Goal: Task Accomplishment & Management: Manage account settings

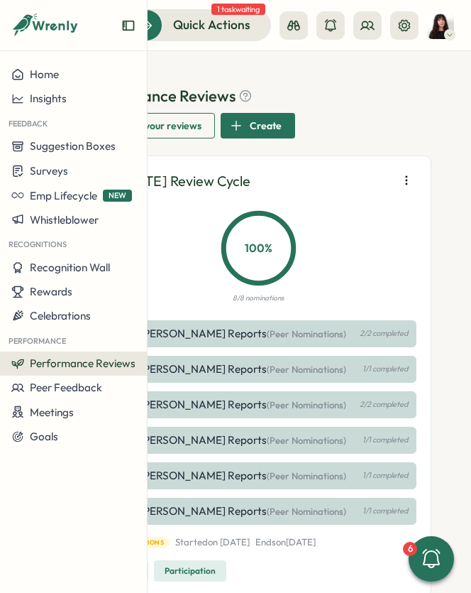
scroll to position [214, 0]
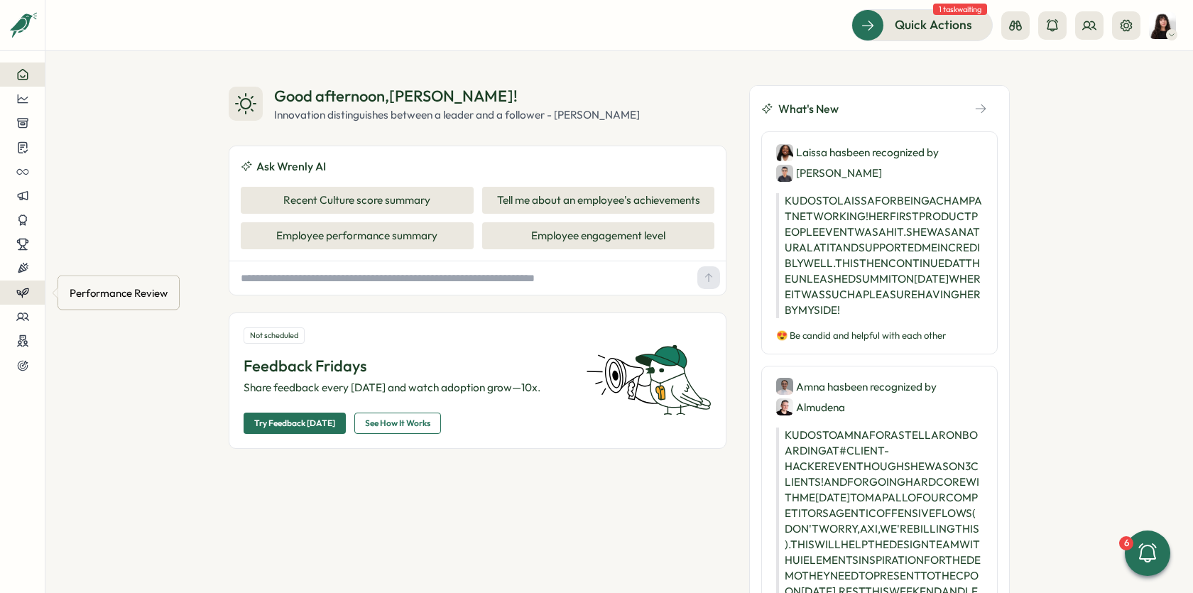
click at [16, 294] on icon at bounding box center [22, 292] width 13 height 13
click at [96, 272] on div "Reviews" at bounding box center [125, 266] width 110 height 16
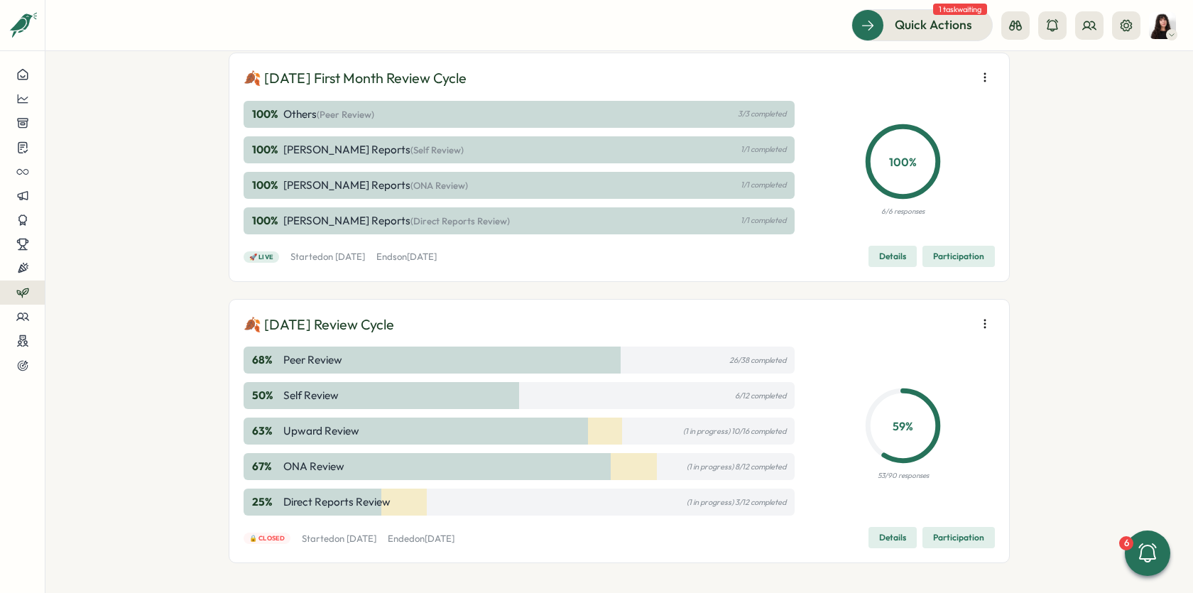
scroll to position [886, 0]
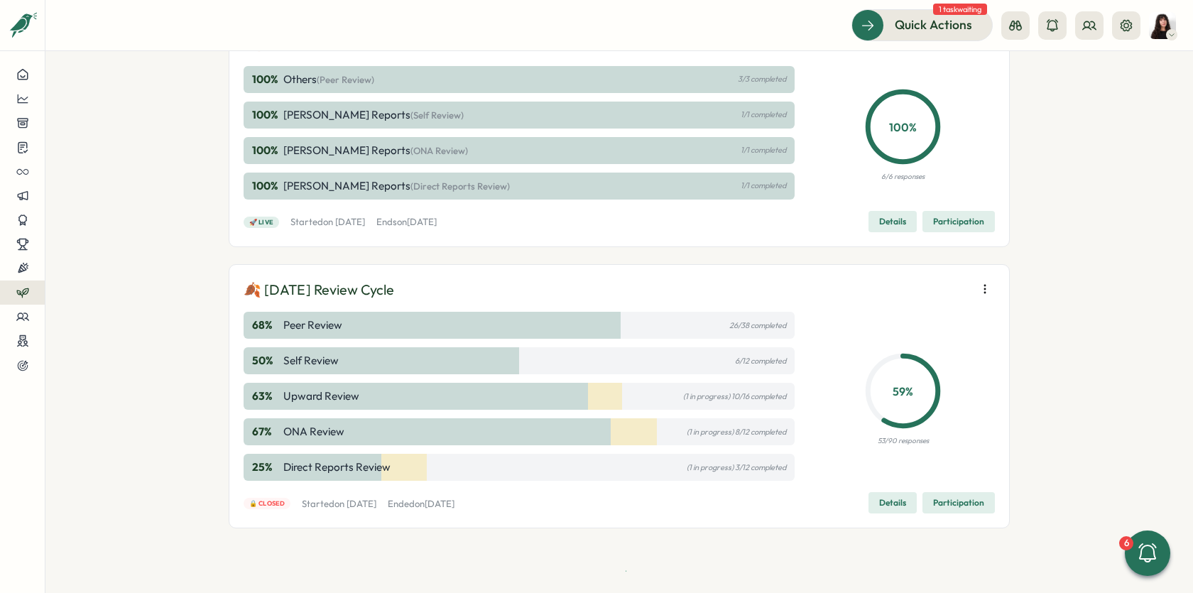
click at [895, 506] on span "Details" at bounding box center [892, 503] width 27 height 20
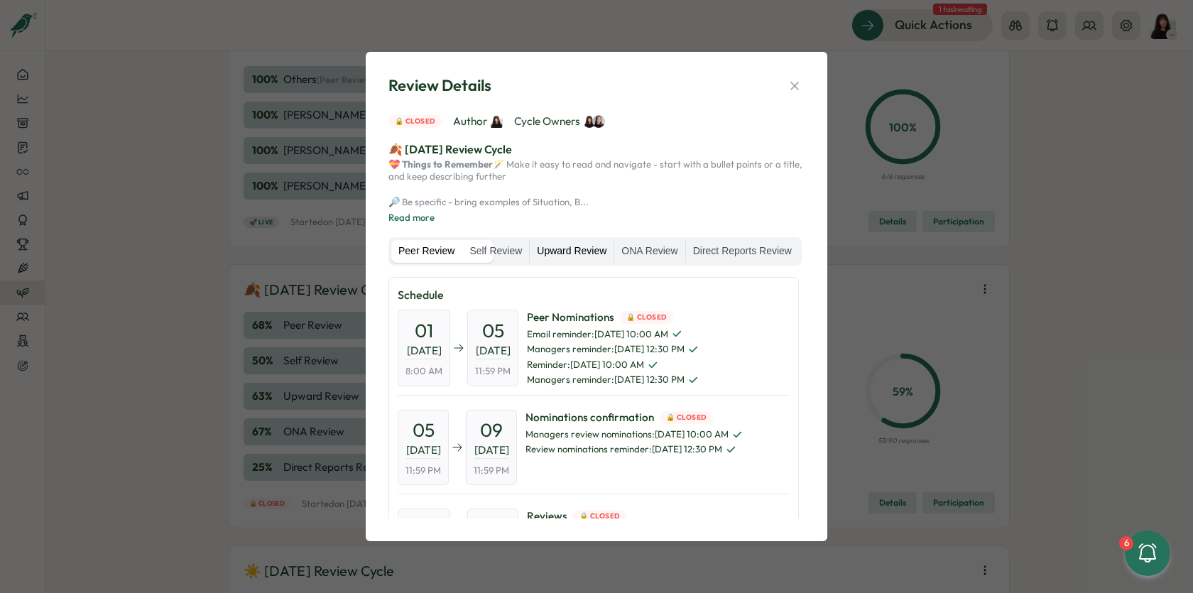
click at [613, 244] on label "Upward Review" at bounding box center [572, 251] width 84 height 23
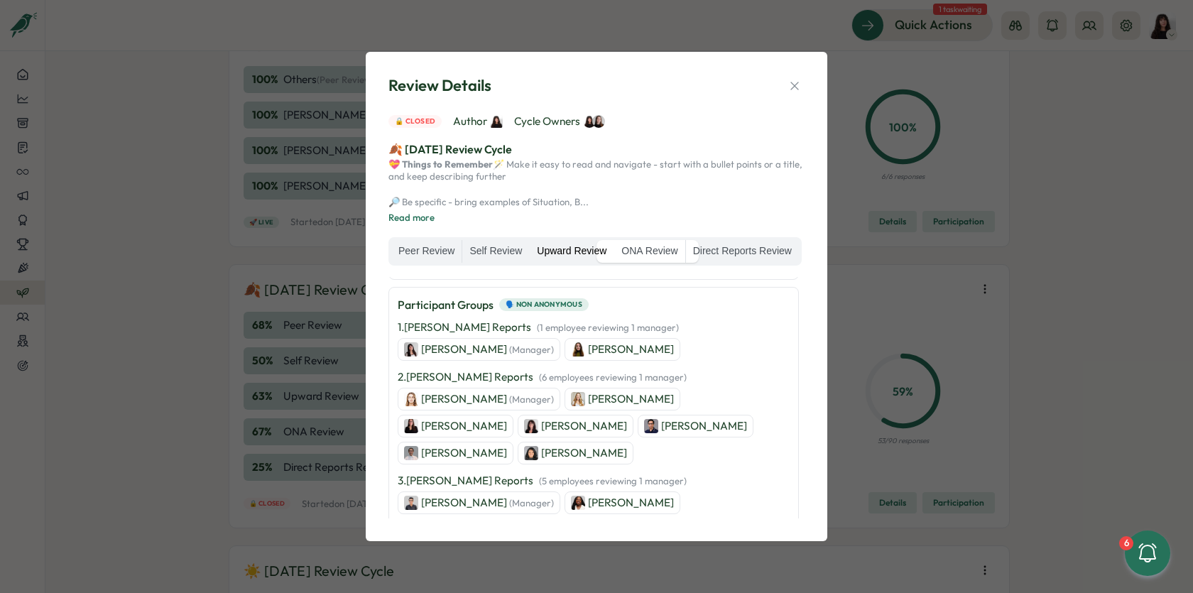
scroll to position [118, 0]
click at [793, 79] on icon "button" at bounding box center [794, 86] width 14 height 14
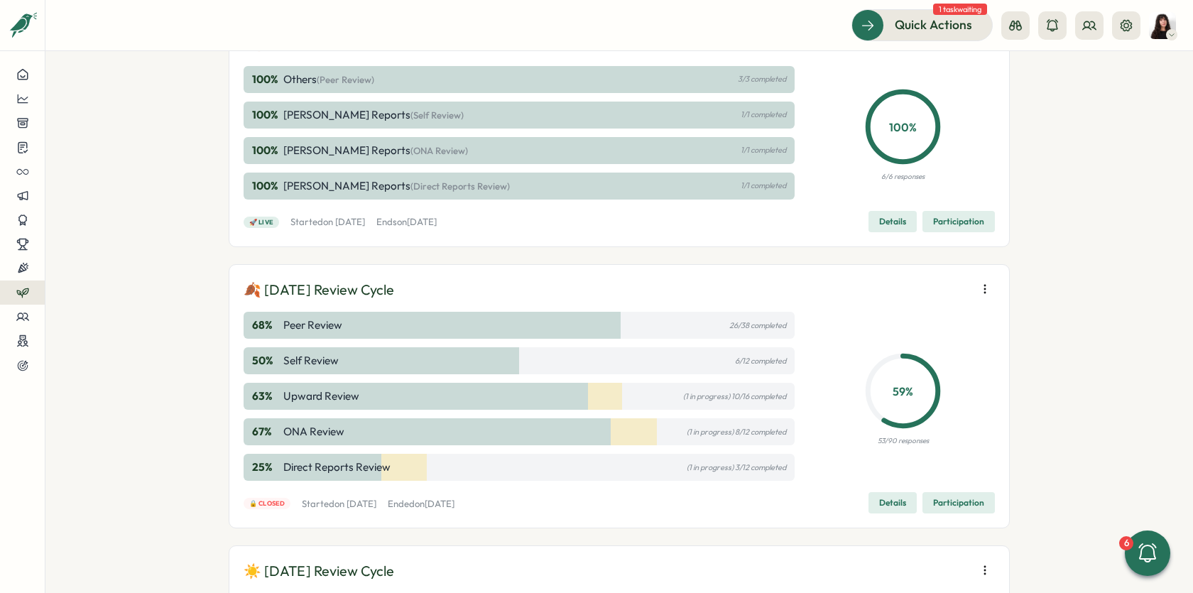
click at [956, 508] on span "Participation" at bounding box center [958, 503] width 51 height 20
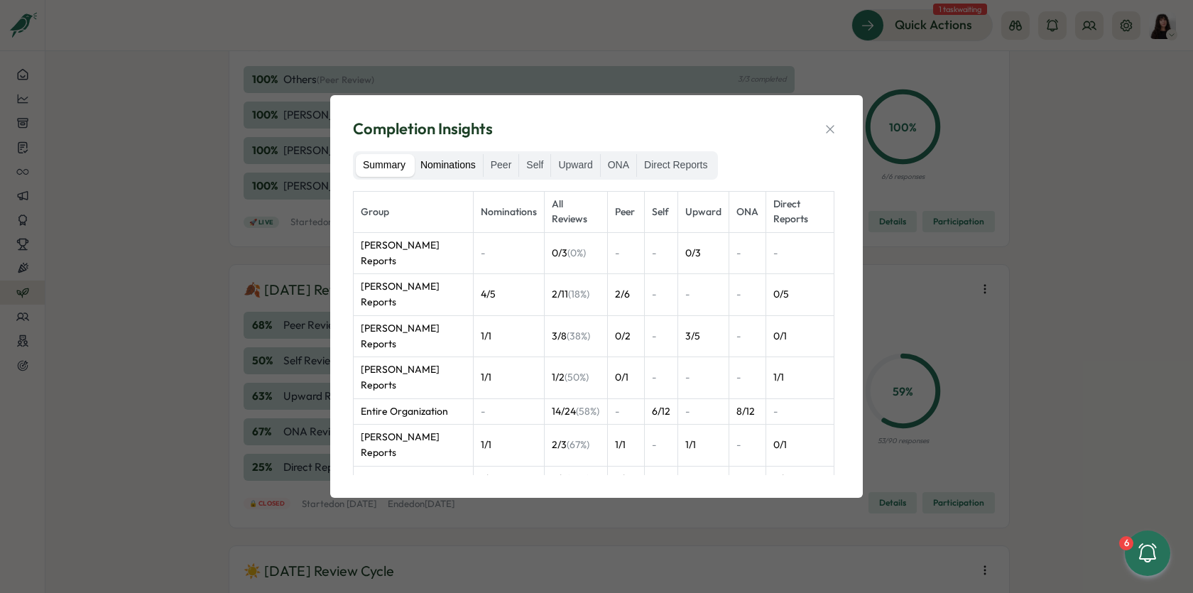
click at [466, 158] on label "Nominations" at bounding box center [448, 165] width 70 height 23
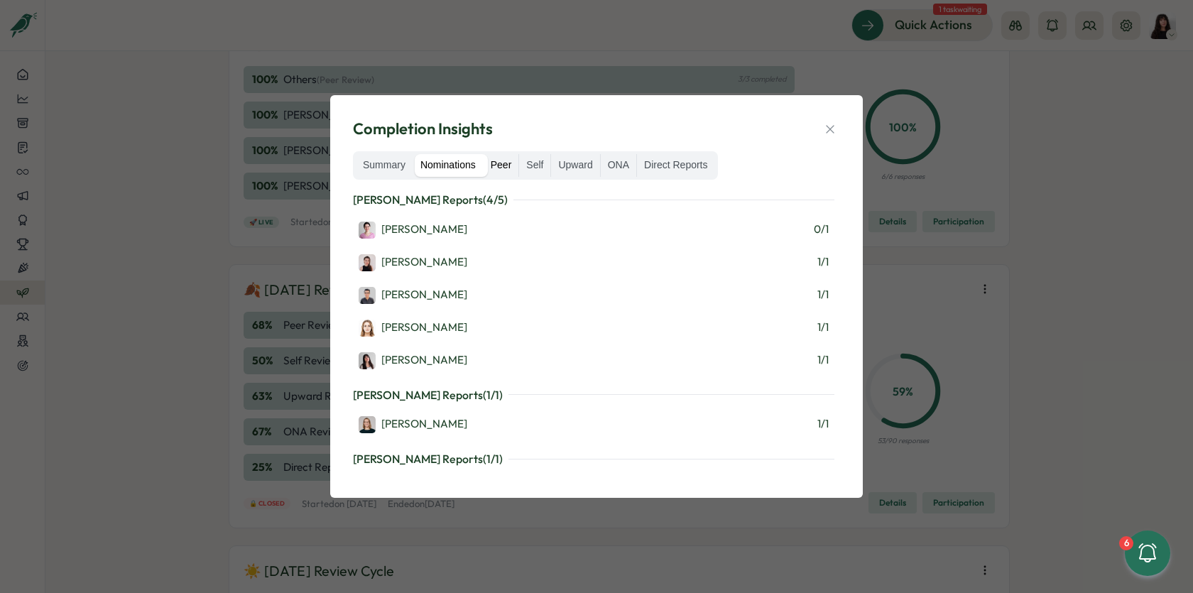
click at [506, 165] on label "Peer" at bounding box center [500, 165] width 35 height 23
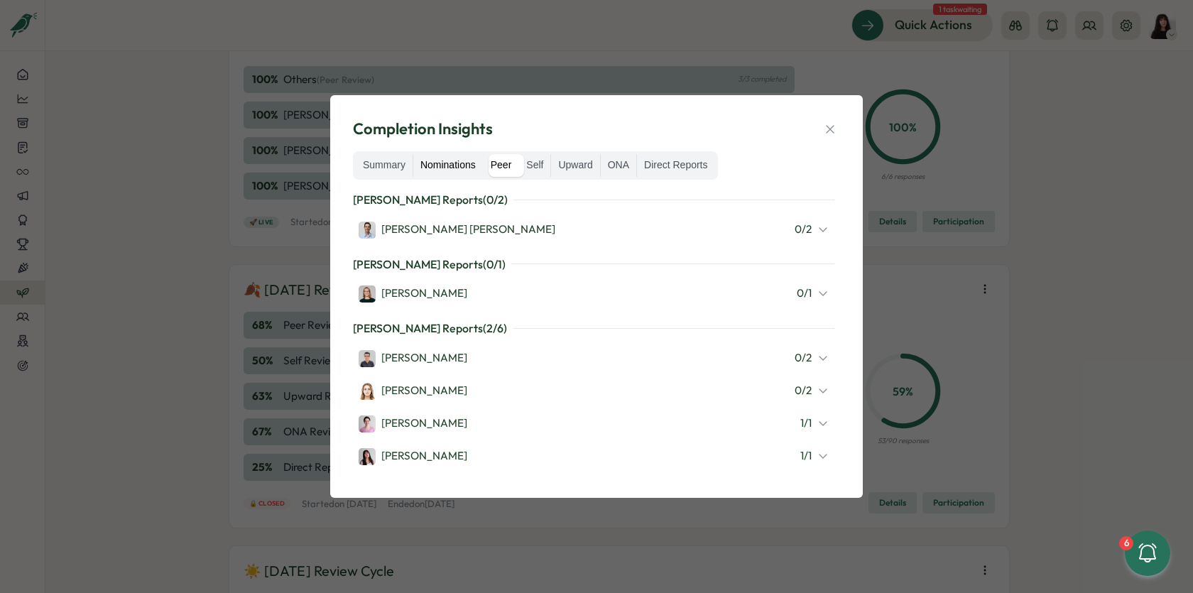
click at [445, 166] on label "Nominations" at bounding box center [448, 165] width 70 height 23
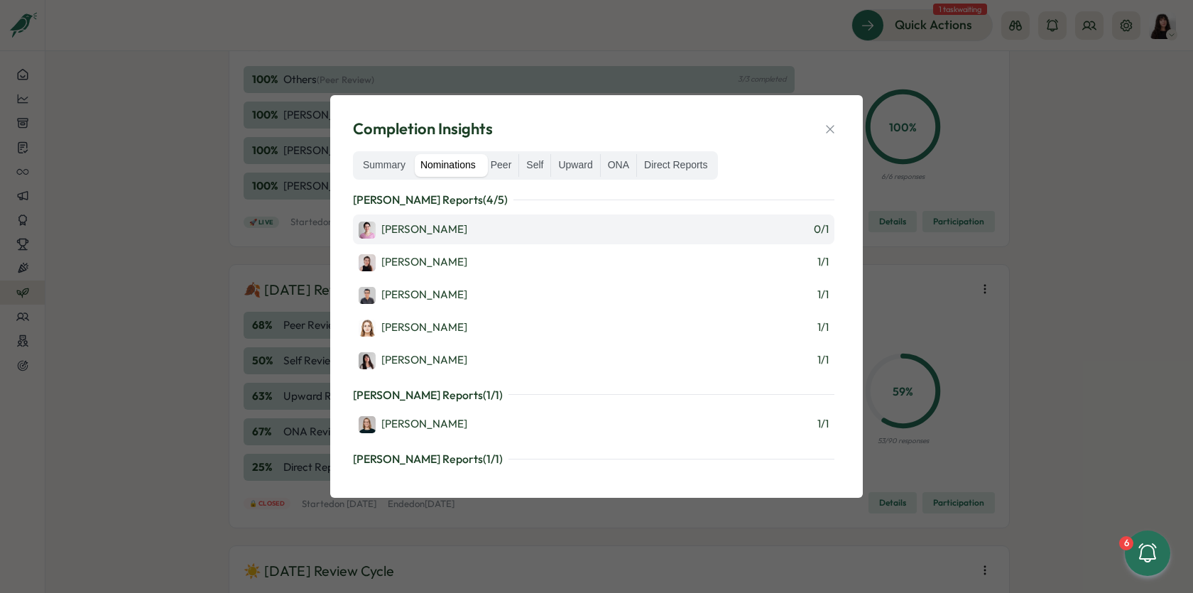
click at [793, 230] on div "Ketevan Dzukaevi 0 / 1" at bounding box center [594, 229] width 470 height 18
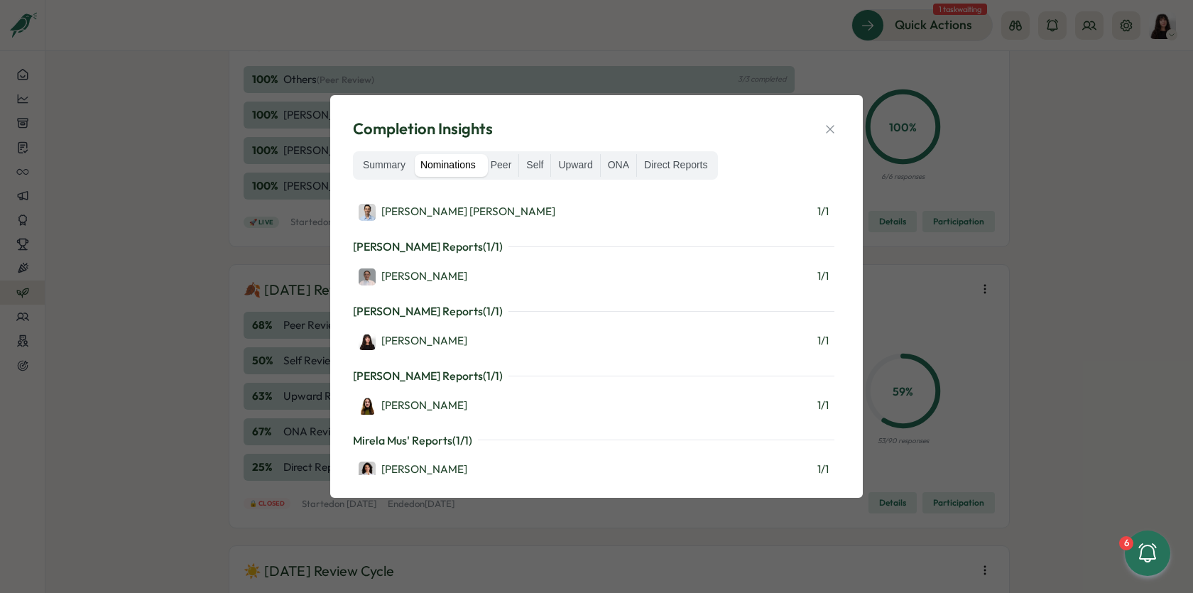
scroll to position [346, 0]
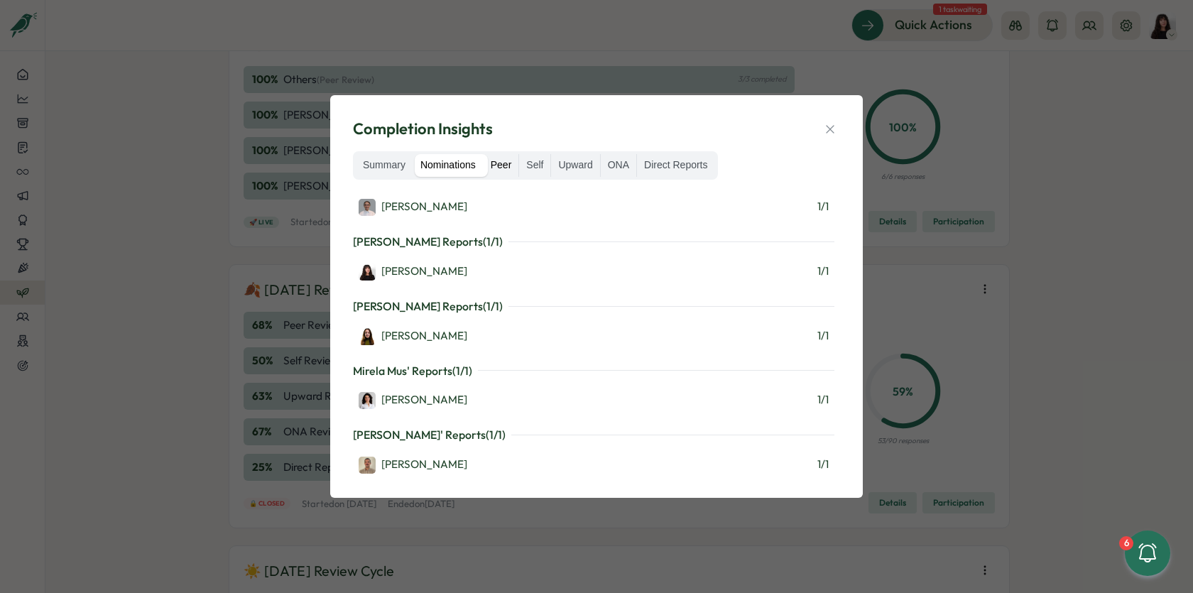
click at [508, 168] on label "Peer" at bounding box center [500, 165] width 35 height 23
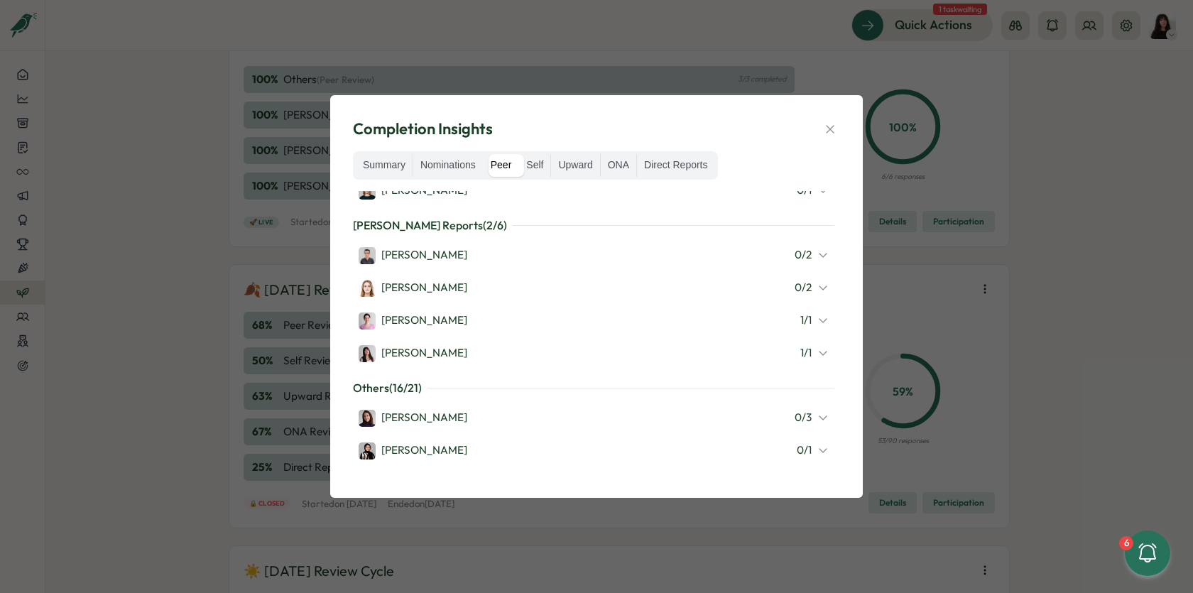
scroll to position [102, 0]
click at [819, 322] on icon at bounding box center [822, 322] width 7 height 4
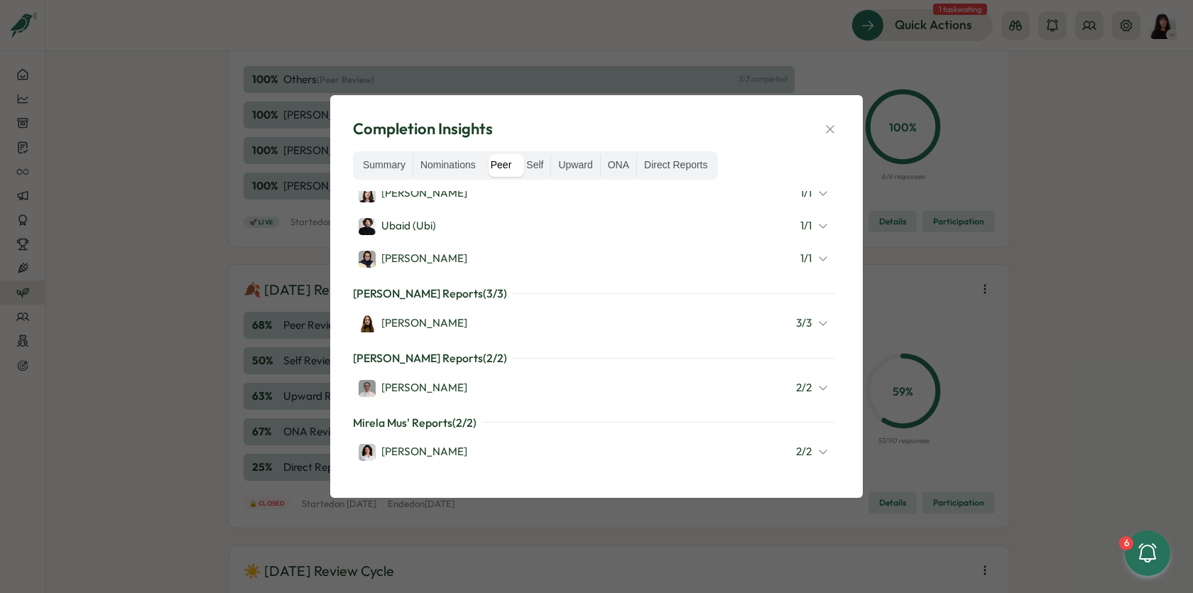
scroll to position [644, 0]
click at [821, 318] on div "Sofia Mayor 3 / 3" at bounding box center [593, 322] width 481 height 30
click at [808, 317] on div "3 / 3" at bounding box center [812, 322] width 33 height 16
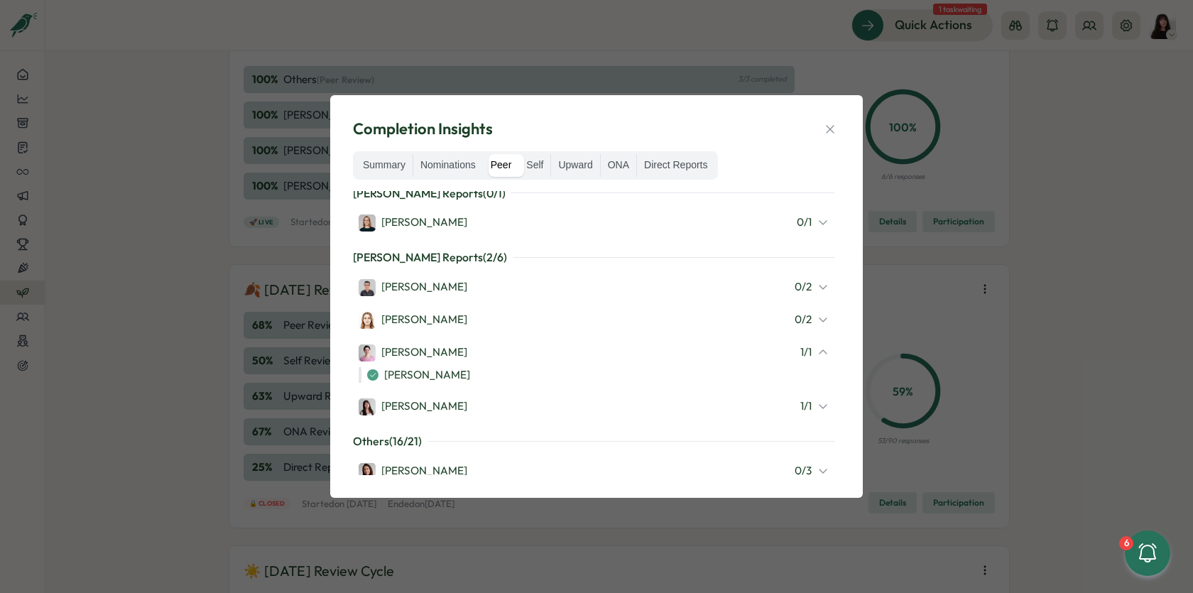
scroll to position [66, 0]
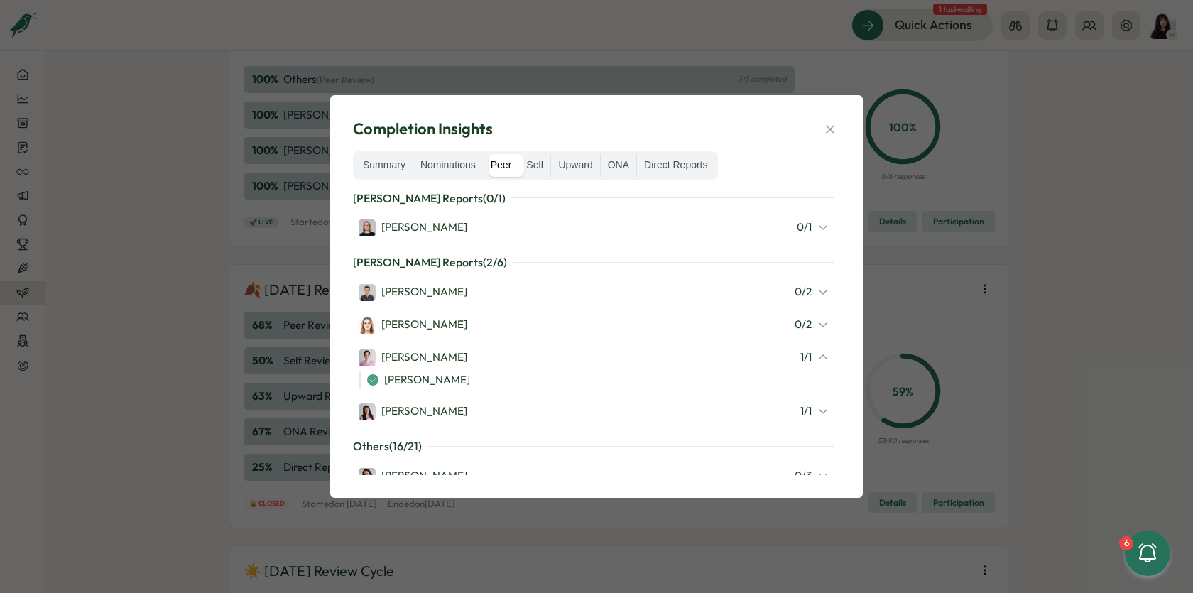
click at [809, 322] on div "0 / 2" at bounding box center [811, 325] width 34 height 16
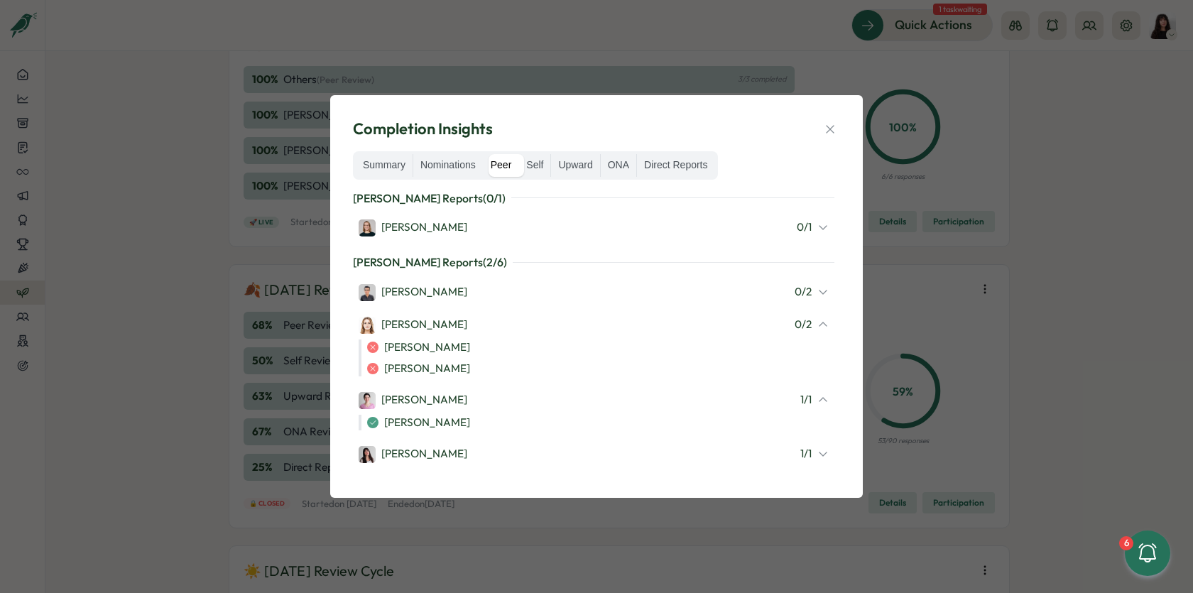
click at [809, 290] on div "0 / 2" at bounding box center [811, 292] width 34 height 16
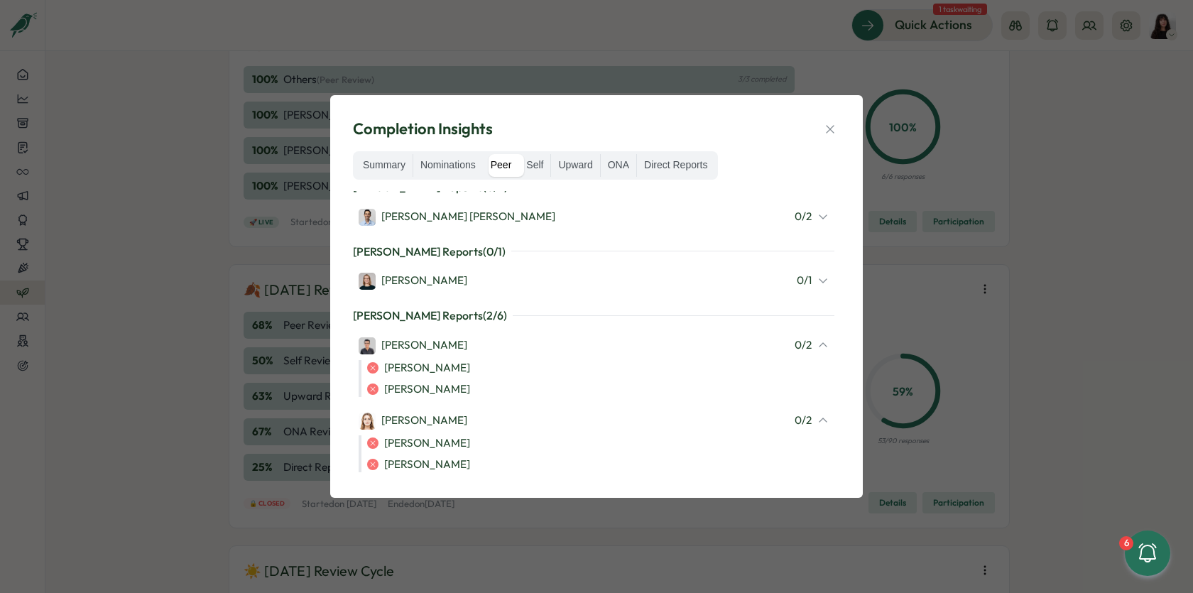
scroll to position [13, 0]
click at [817, 279] on icon at bounding box center [822, 280] width 11 height 11
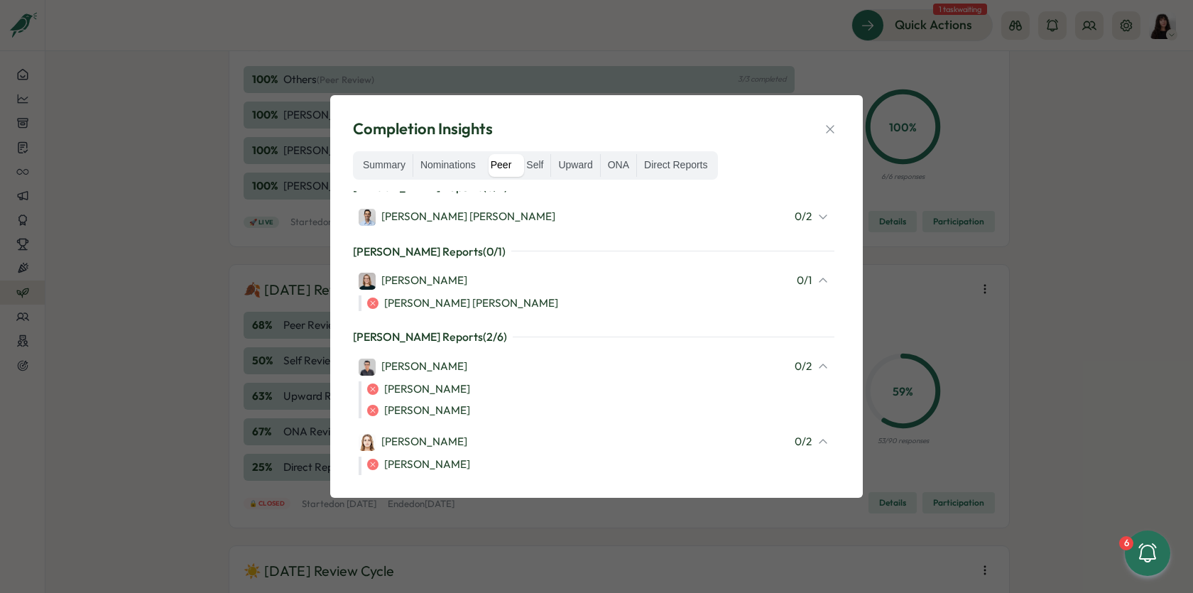
click at [809, 212] on div "0 / 2" at bounding box center [811, 217] width 34 height 16
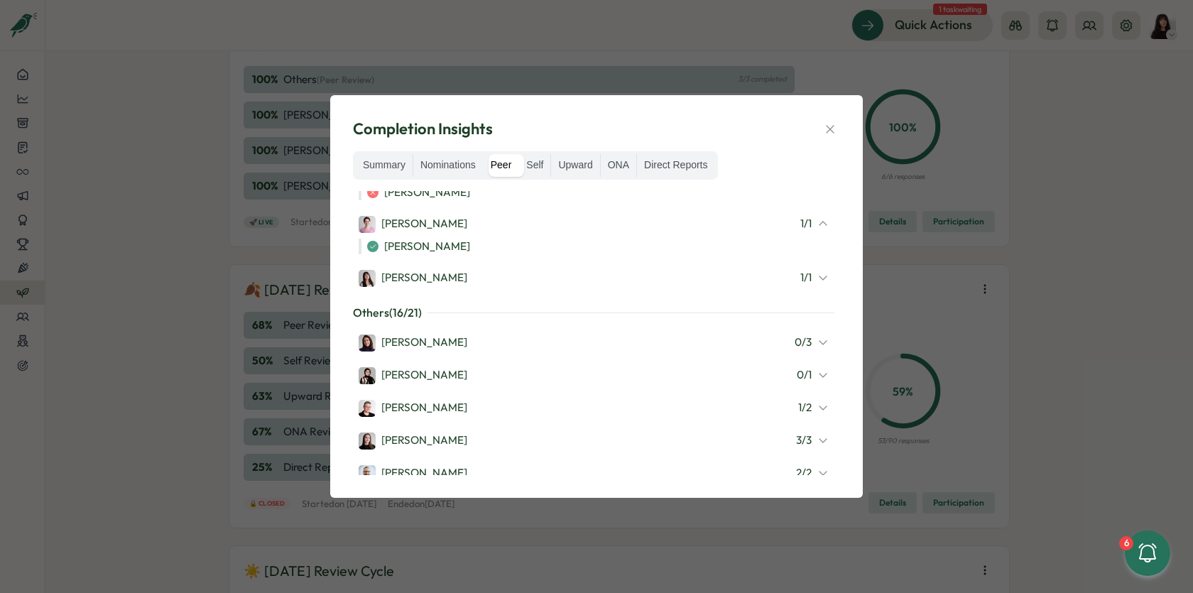
scroll to position [371, 0]
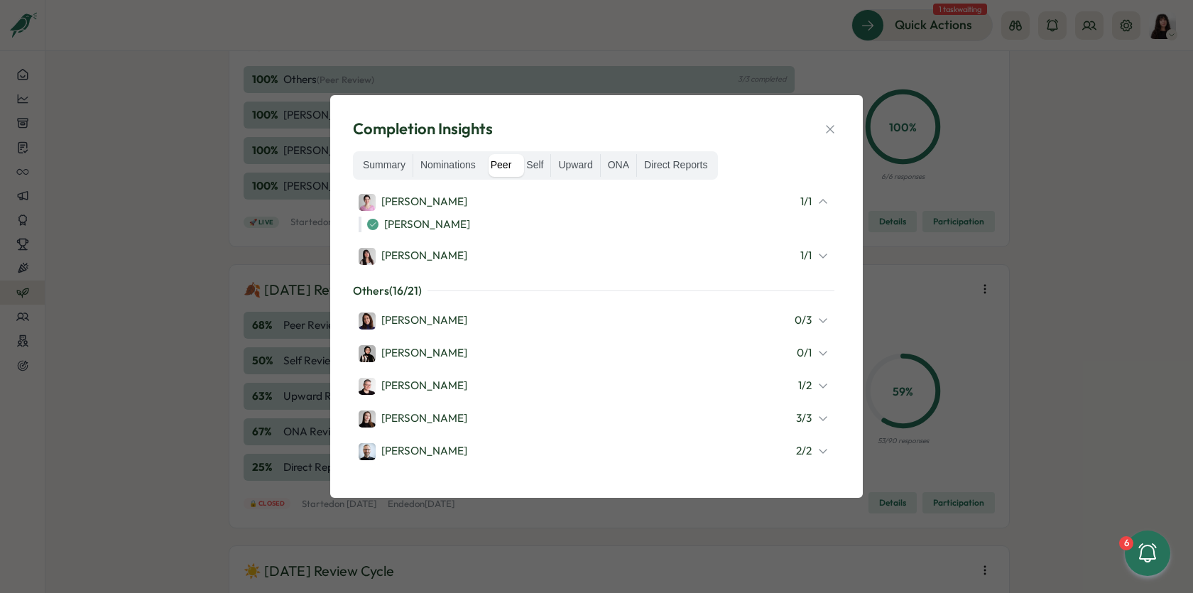
click at [817, 256] on icon at bounding box center [822, 255] width 11 height 11
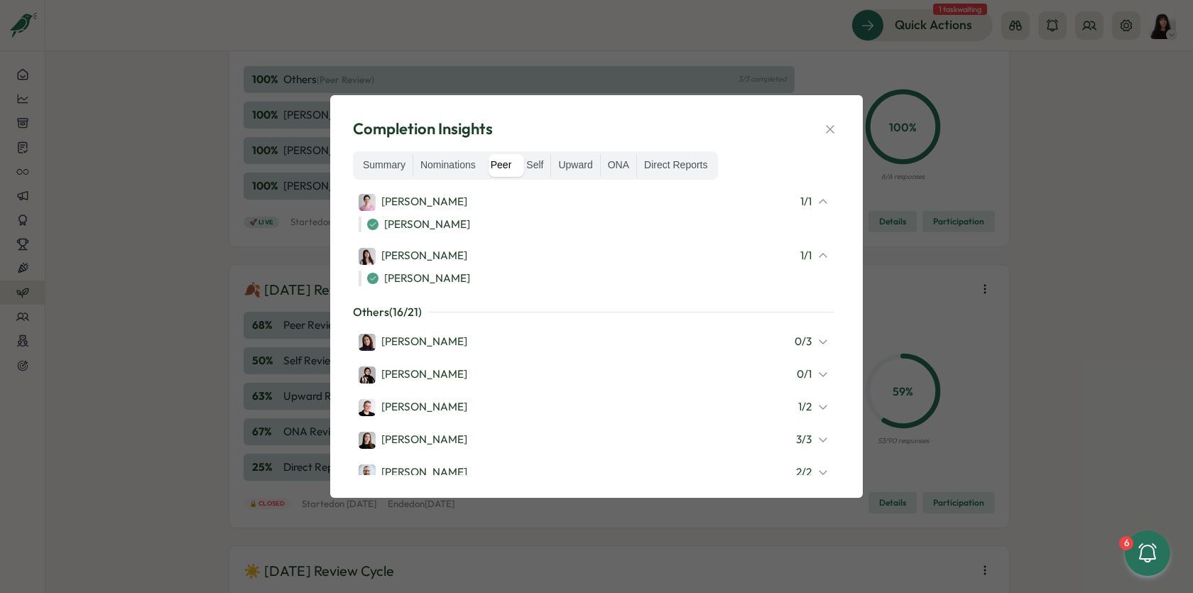
click at [809, 344] on div "0 / 3" at bounding box center [811, 342] width 34 height 16
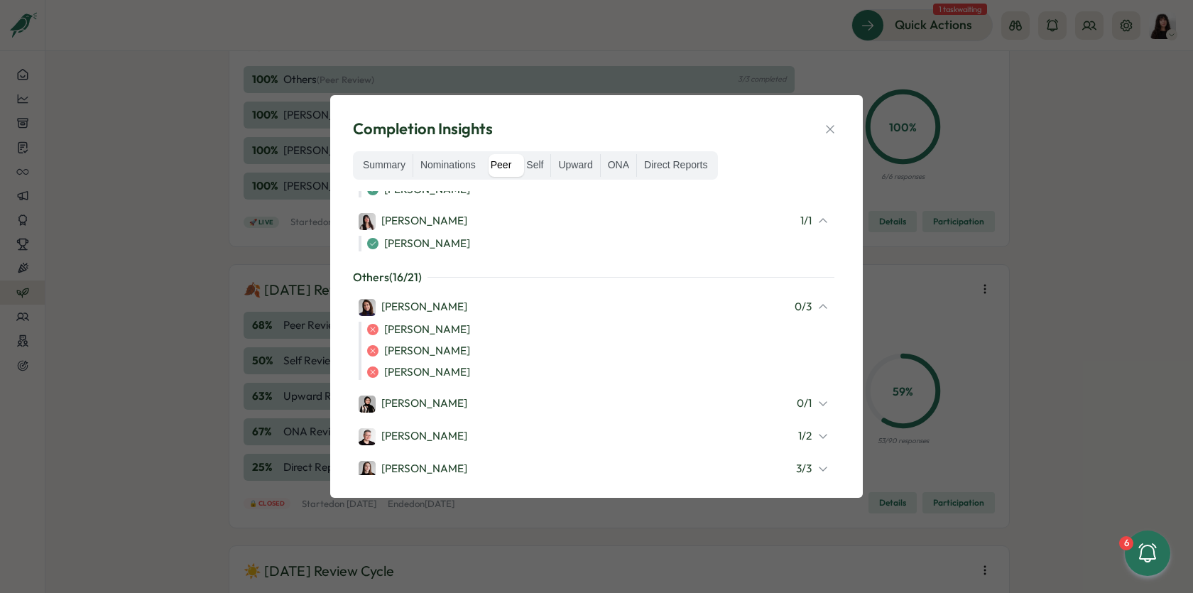
scroll to position [413, 0]
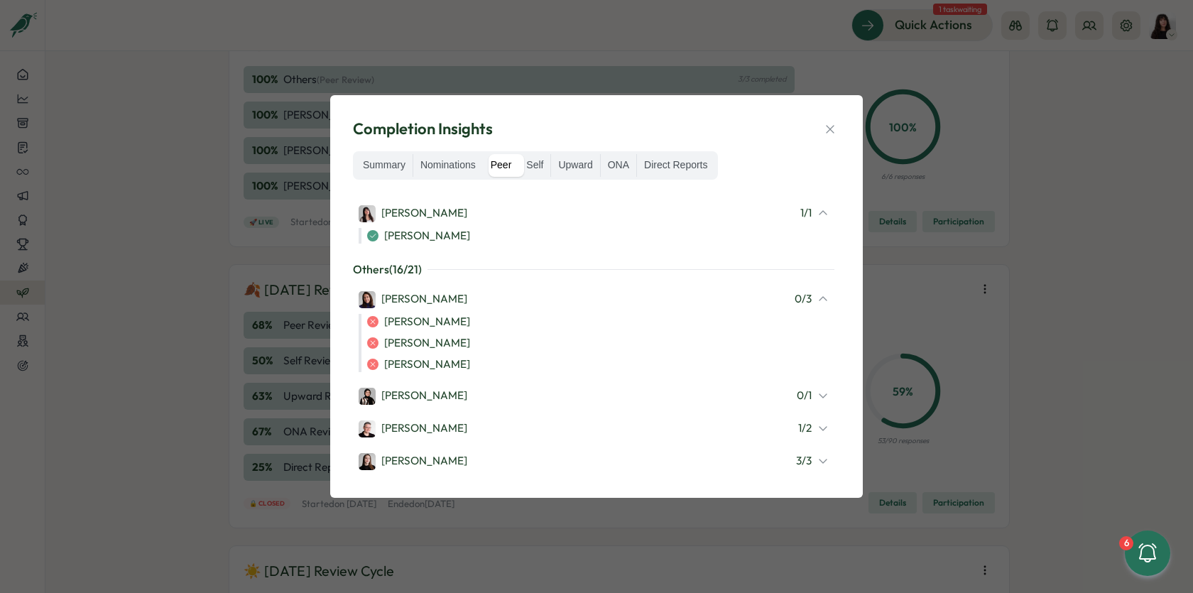
click at [819, 394] on icon at bounding box center [822, 396] width 7 height 4
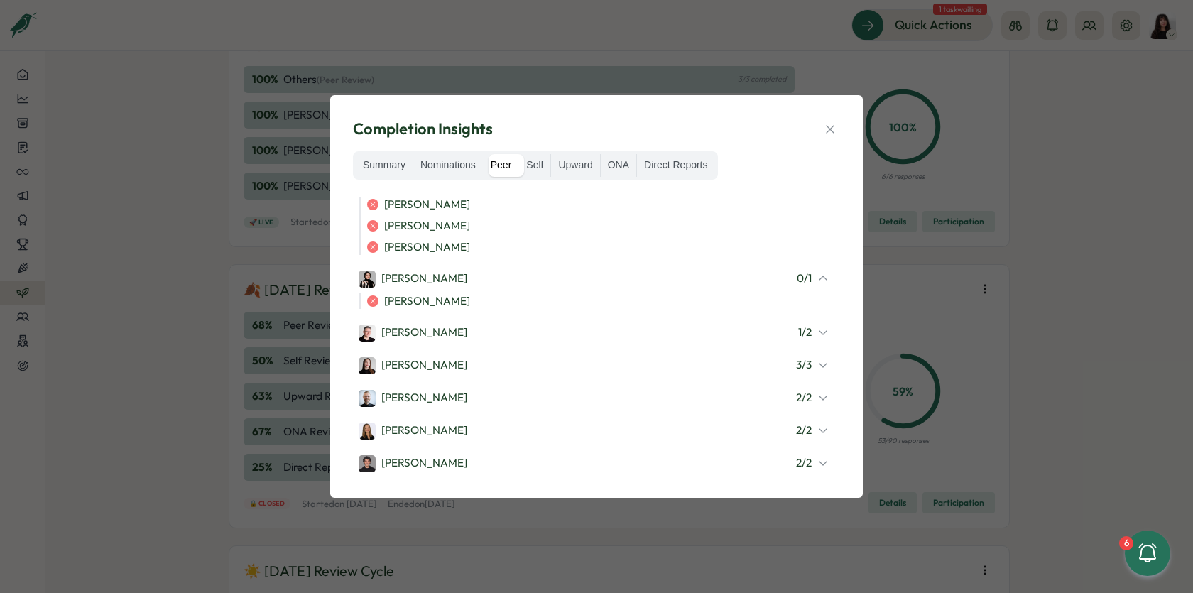
scroll to position [532, 0]
click at [810, 323] on div "1 / 2" at bounding box center [813, 331] width 31 height 16
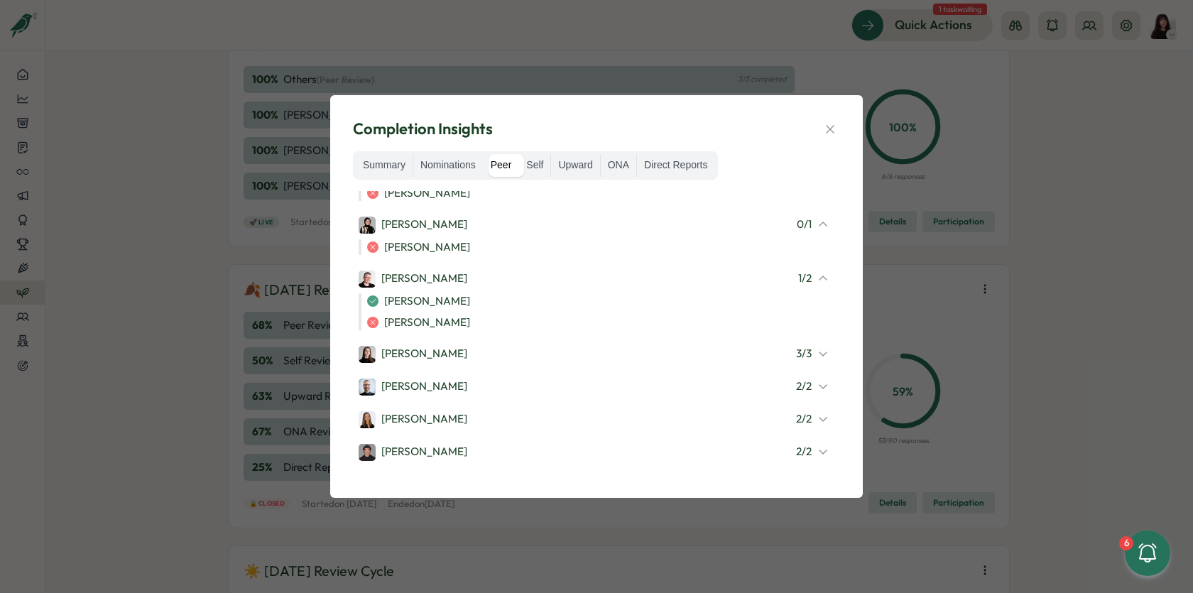
scroll to position [590, 0]
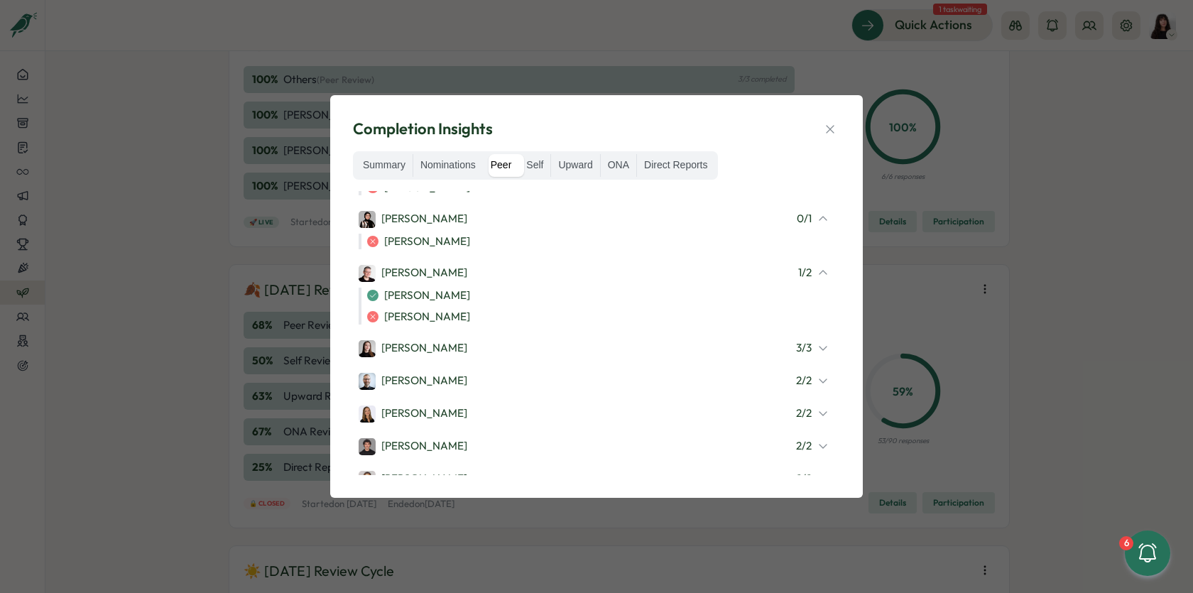
click at [809, 321] on div "Francisco Afonso" at bounding box center [597, 317] width 461 height 16
click at [809, 349] on div "3 / 3" at bounding box center [812, 348] width 33 height 16
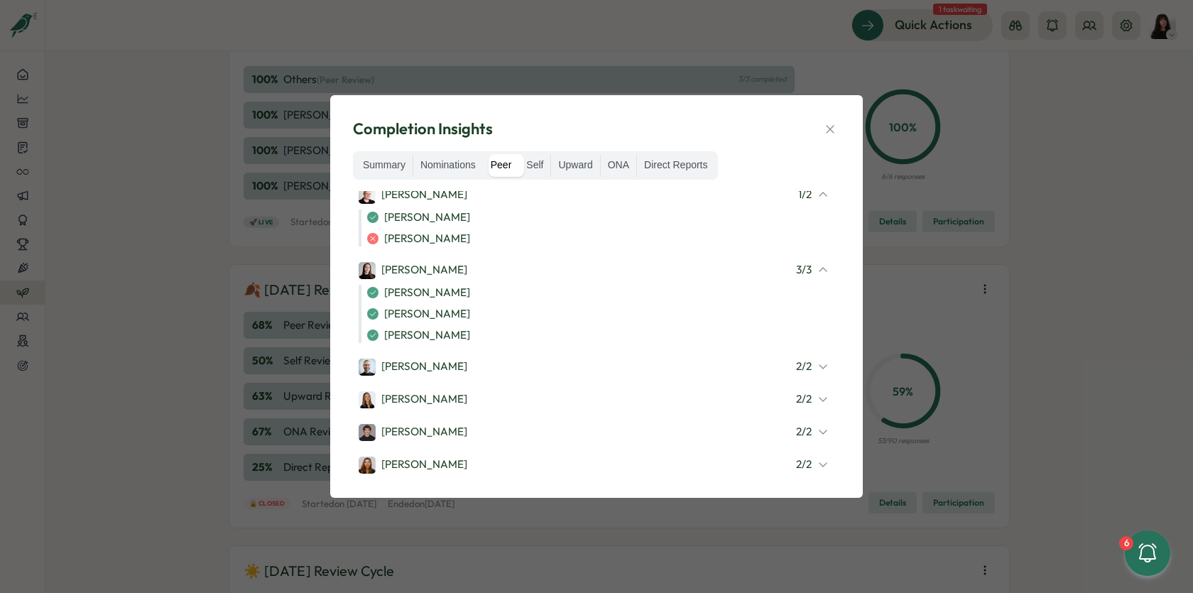
scroll to position [670, 0]
click at [808, 356] on div "Michael Johannes 2 / 2" at bounding box center [594, 365] width 470 height 18
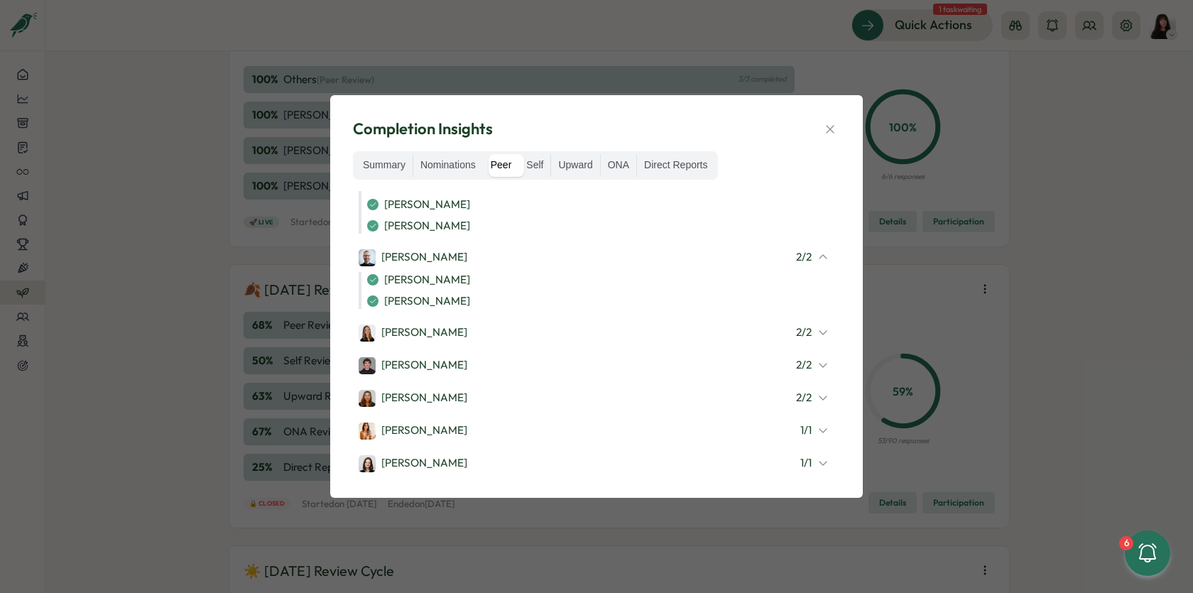
scroll to position [787, 0]
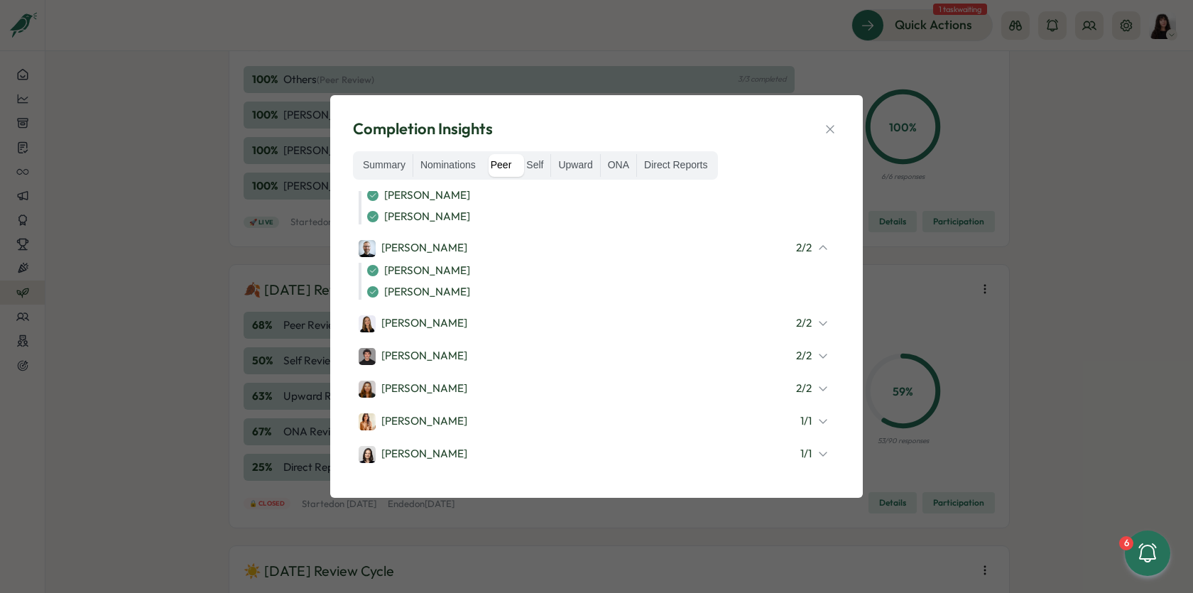
click at [817, 350] on icon at bounding box center [822, 355] width 11 height 11
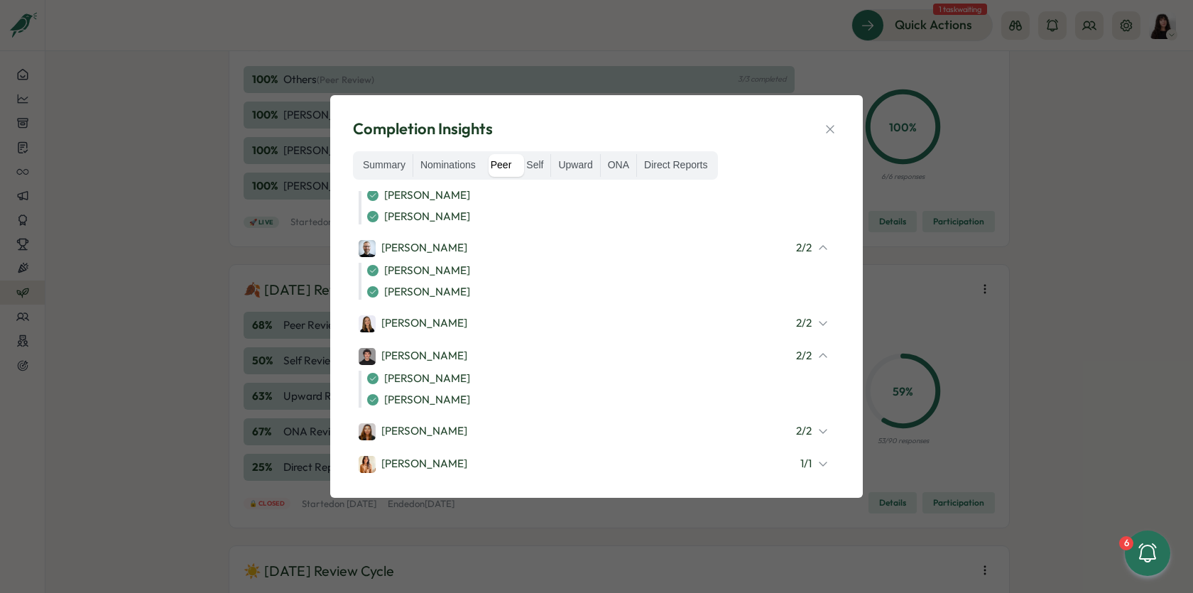
click at [813, 327] on div "Ola Bak 2 / 2" at bounding box center [594, 323] width 470 height 18
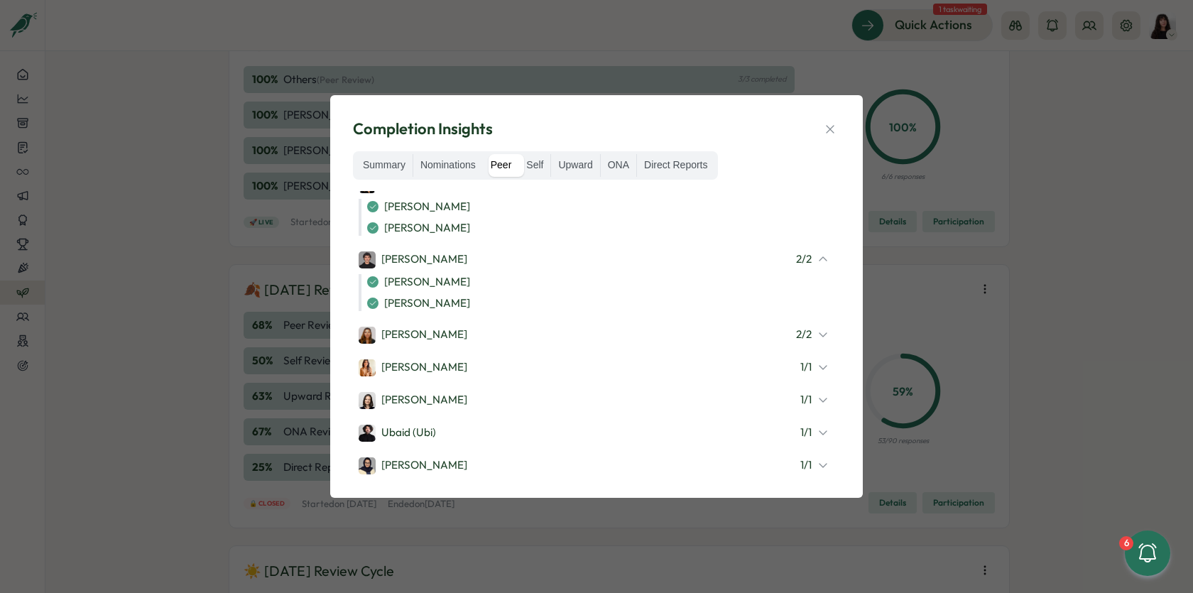
scroll to position [938, 0]
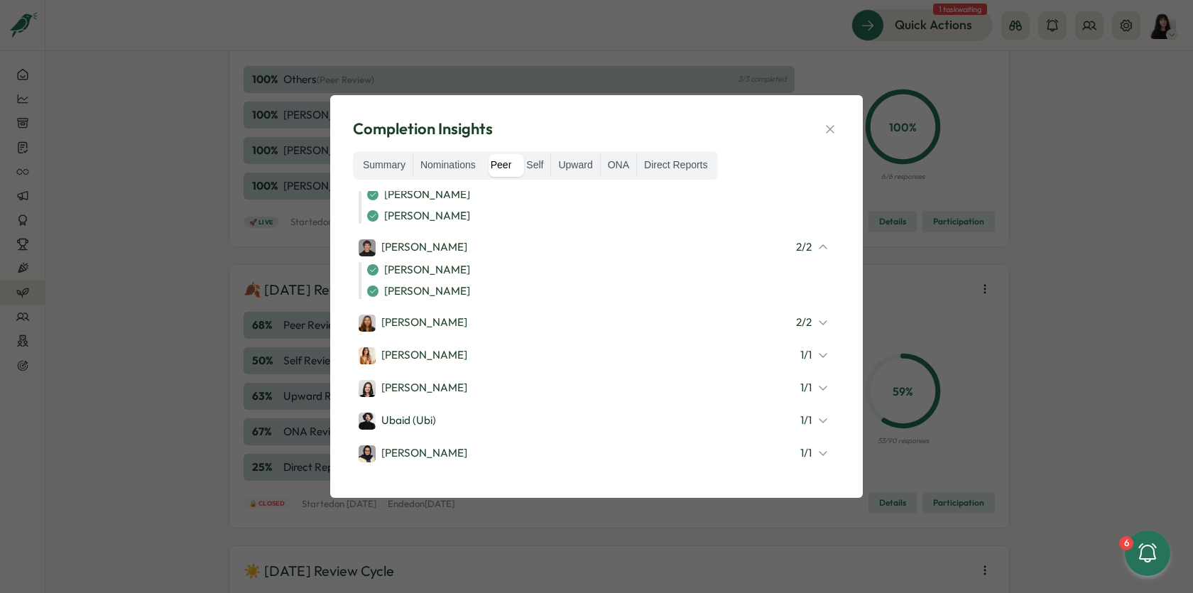
click at [817, 319] on icon at bounding box center [822, 322] width 11 height 11
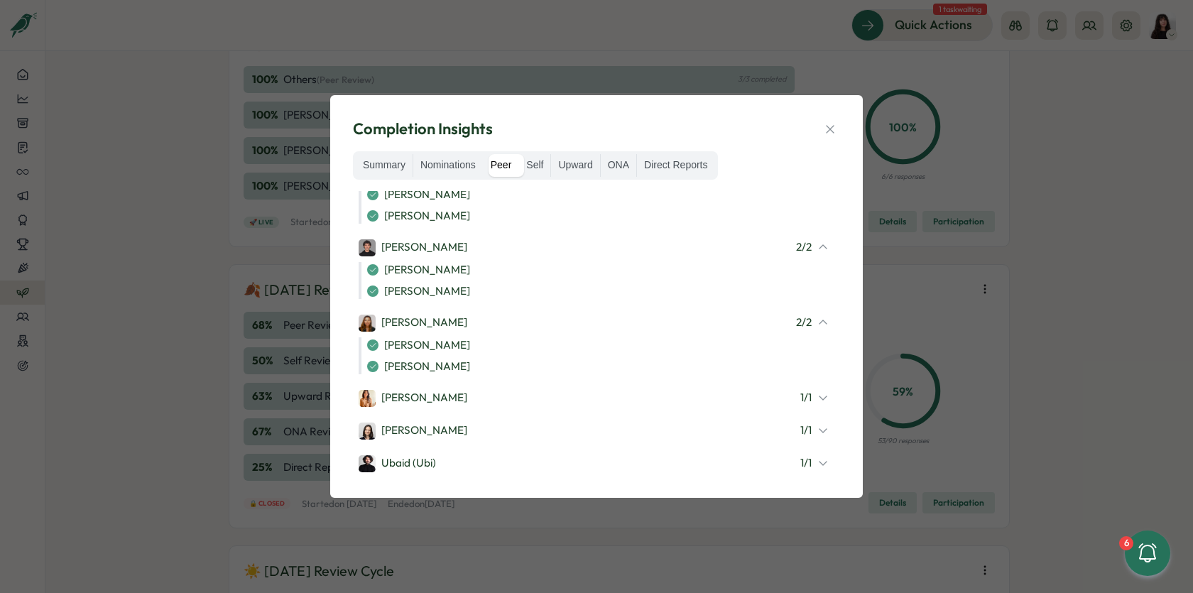
click at [805, 391] on div "1 / 1" at bounding box center [814, 398] width 28 height 16
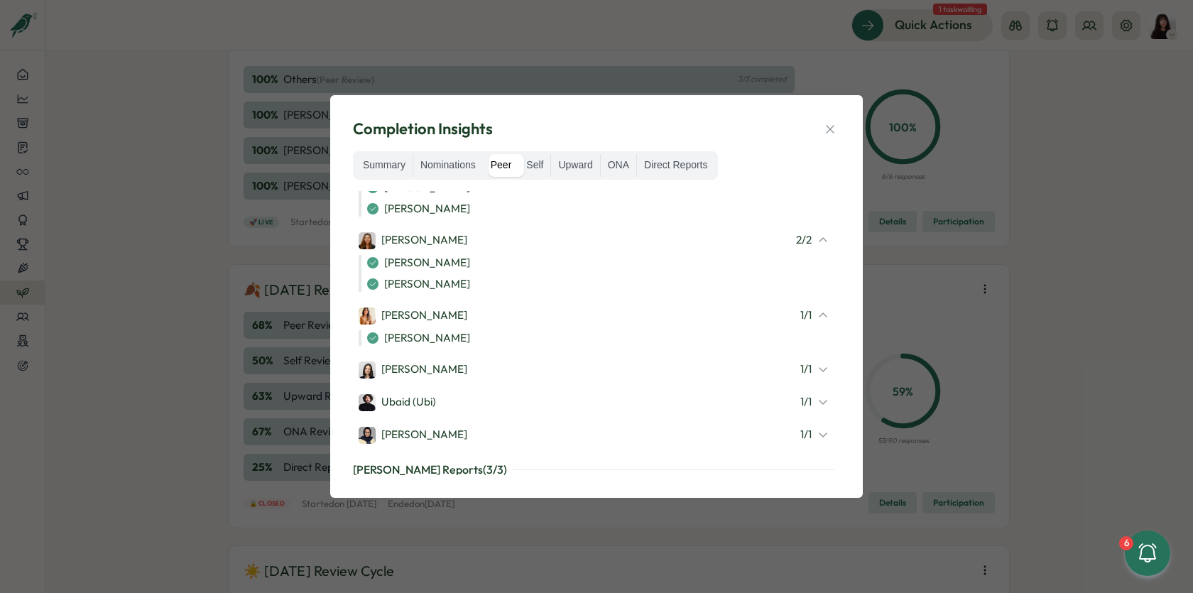
scroll to position [1021, 0]
click at [801, 361] on span "1 / 1" at bounding box center [805, 369] width 11 height 16
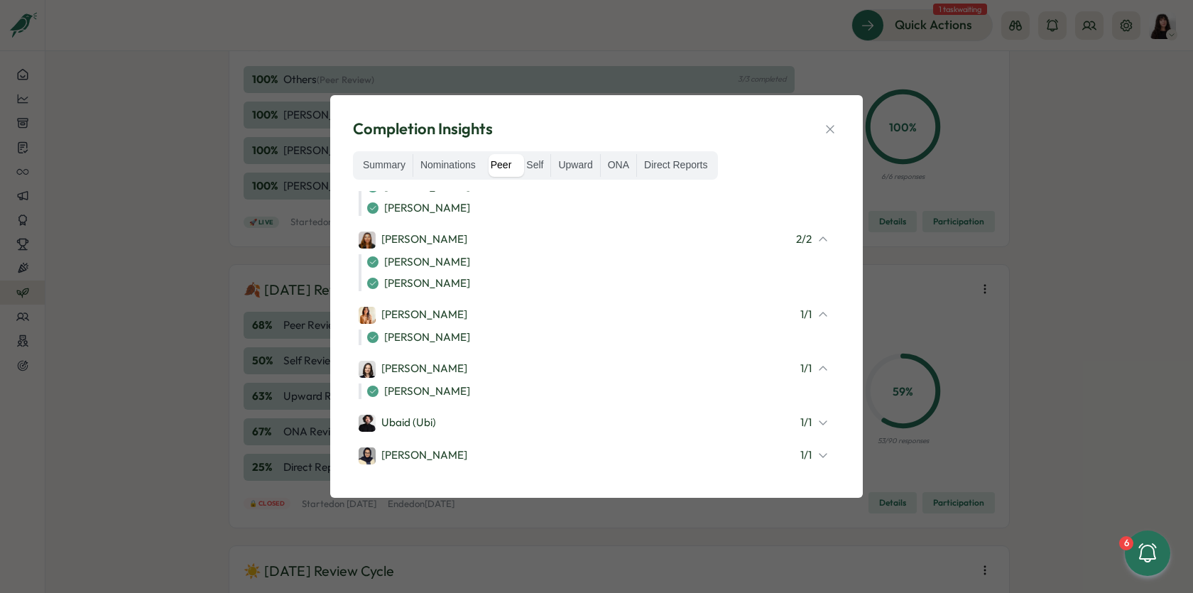
click at [802, 416] on span "1 / 1" at bounding box center [805, 423] width 11 height 16
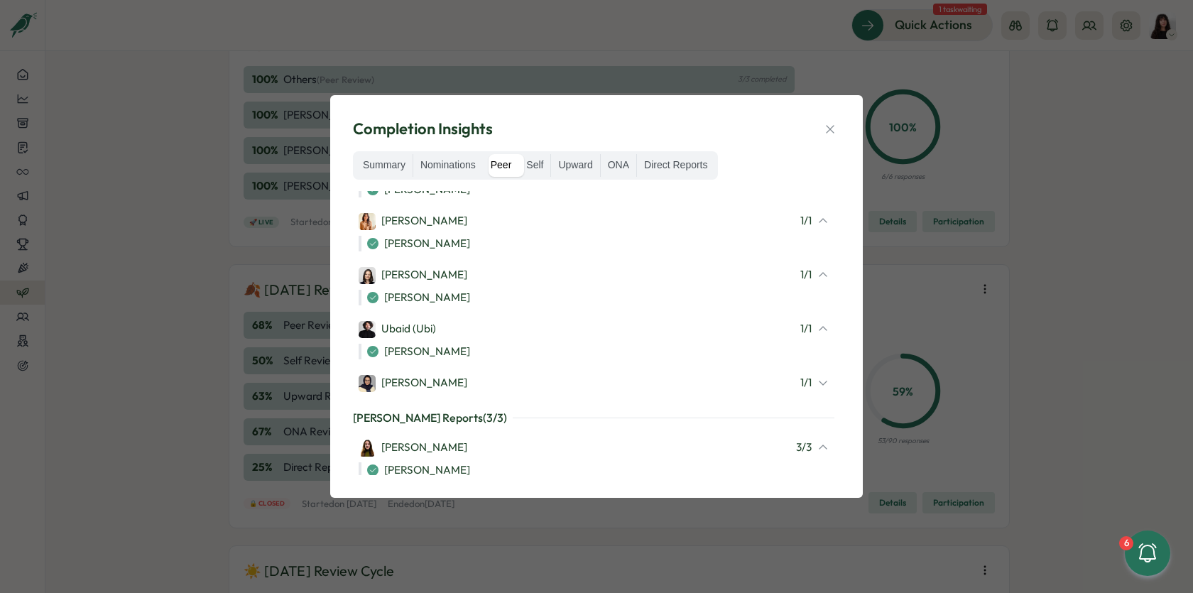
scroll to position [1131, 0]
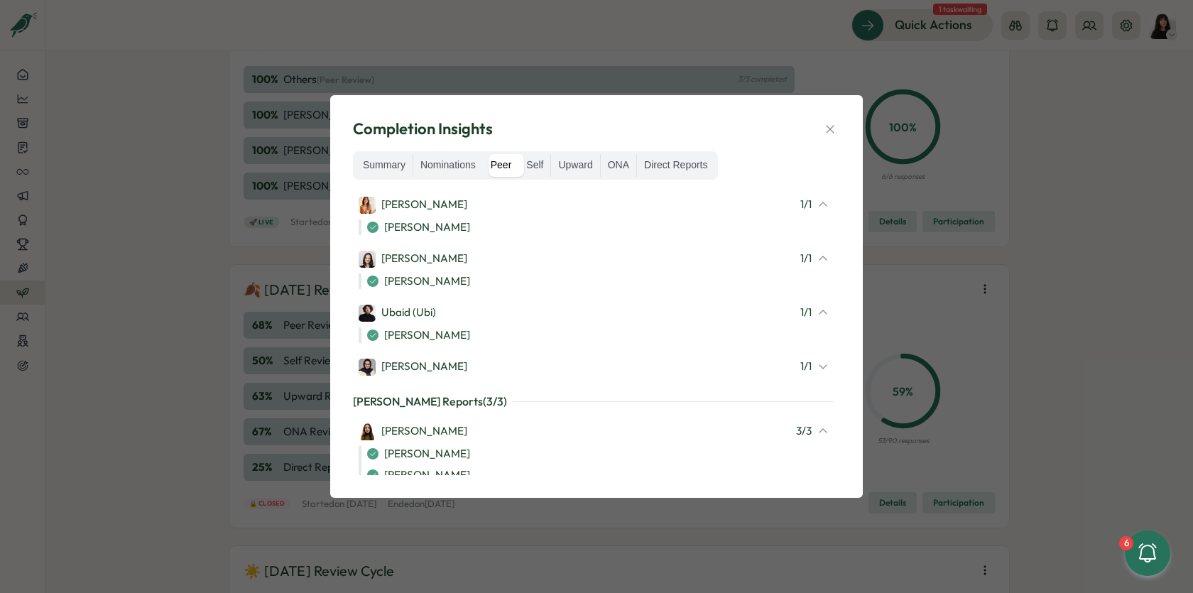
click at [809, 365] on div "1 / 1" at bounding box center [814, 367] width 28 height 16
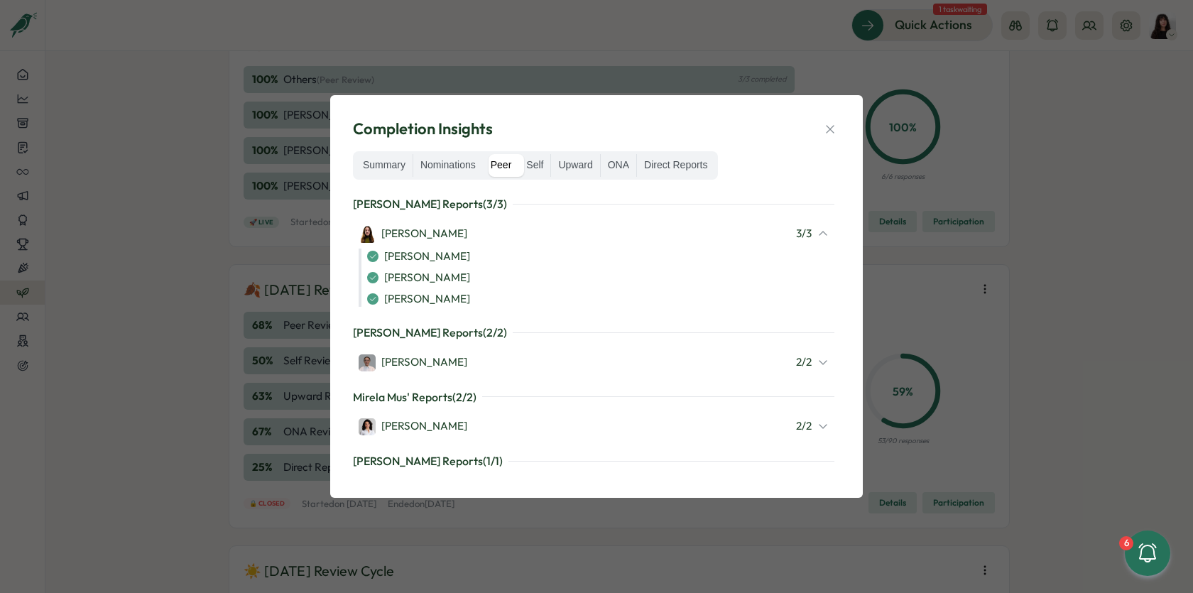
scroll to position [1357, 0]
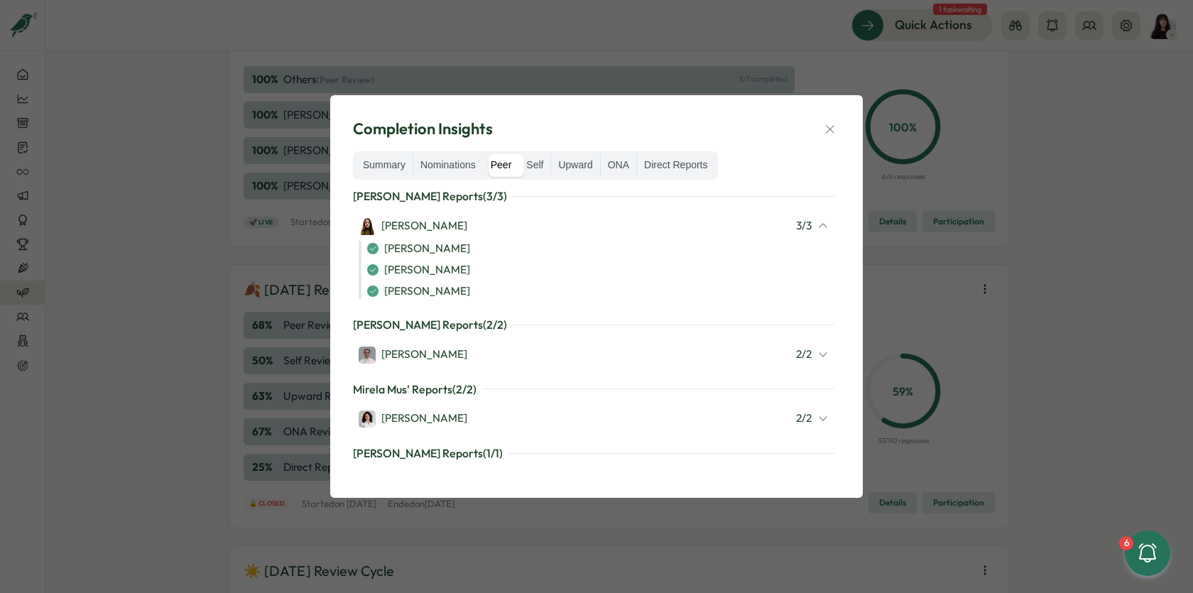
click at [805, 346] on div "2 / 2" at bounding box center [812, 354] width 33 height 16
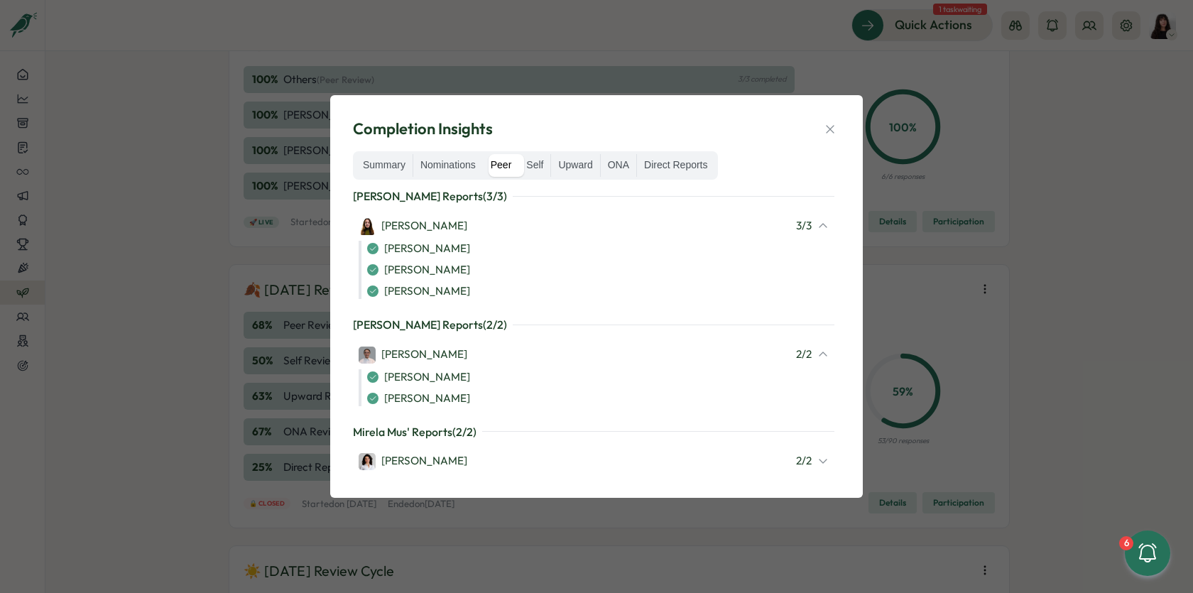
click at [783, 461] on div "Valentina Gonzalez 2 / 2" at bounding box center [594, 461] width 470 height 18
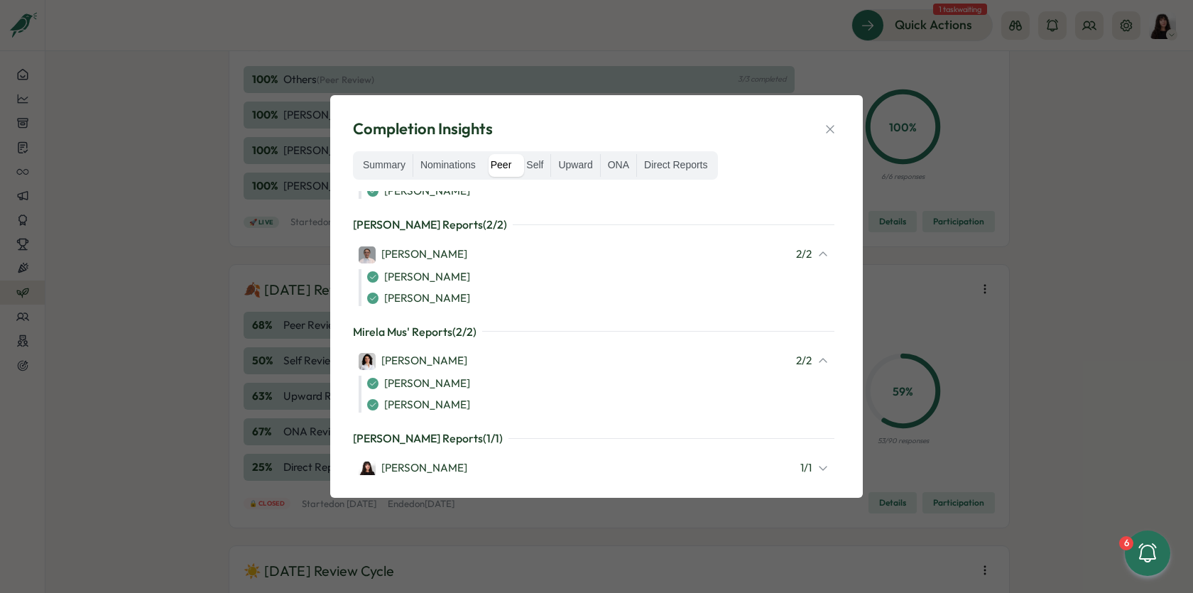
click at [783, 461] on div "Kelly Rosa 1 / 1" at bounding box center [594, 468] width 470 height 18
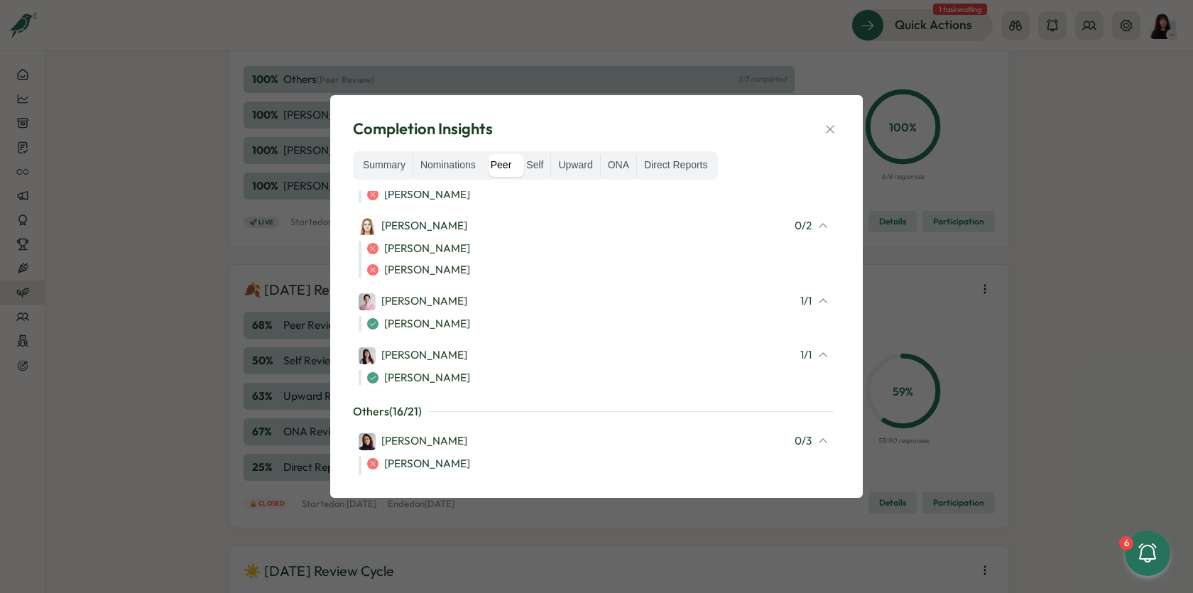
scroll to position [636, 0]
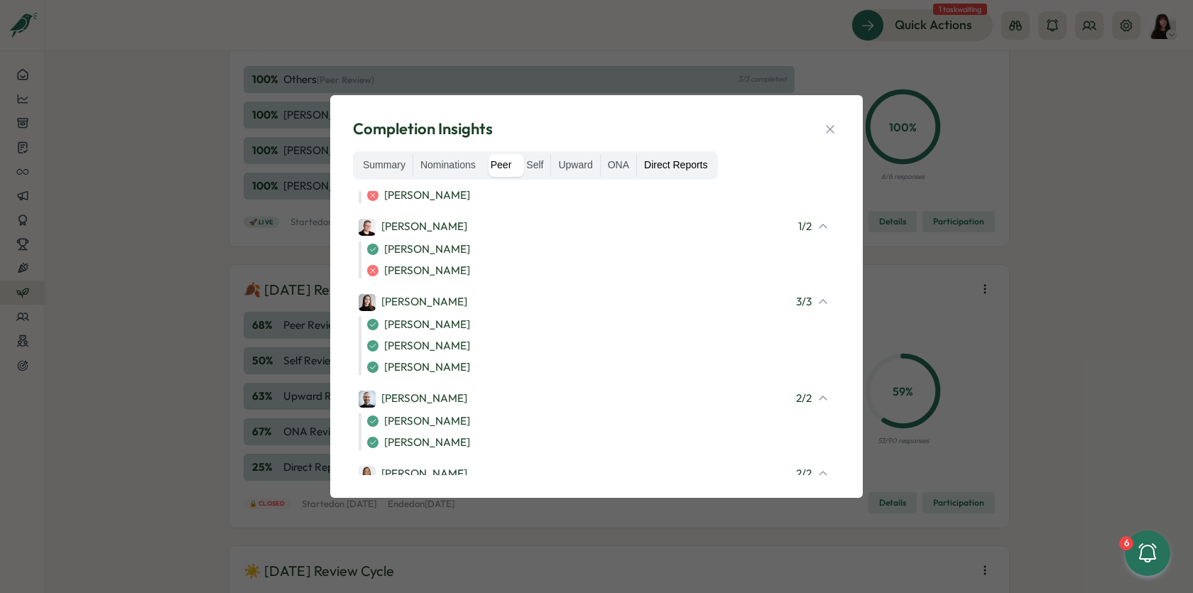
click at [655, 166] on label "Direct Reports" at bounding box center [675, 165] width 77 height 23
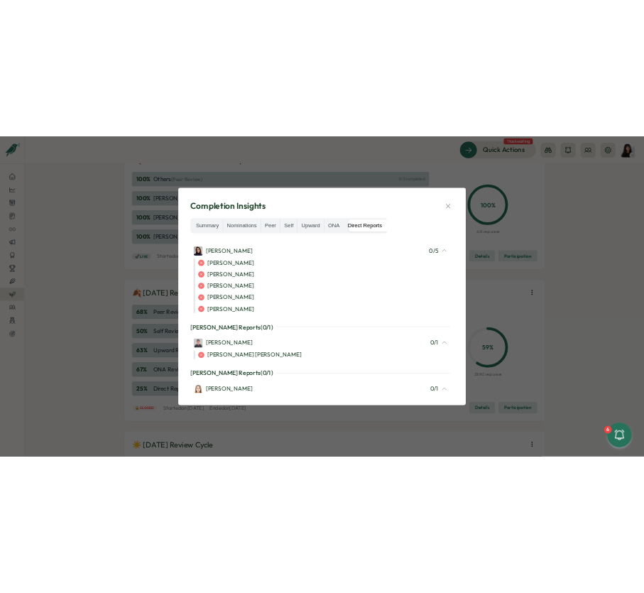
scroll to position [0, 0]
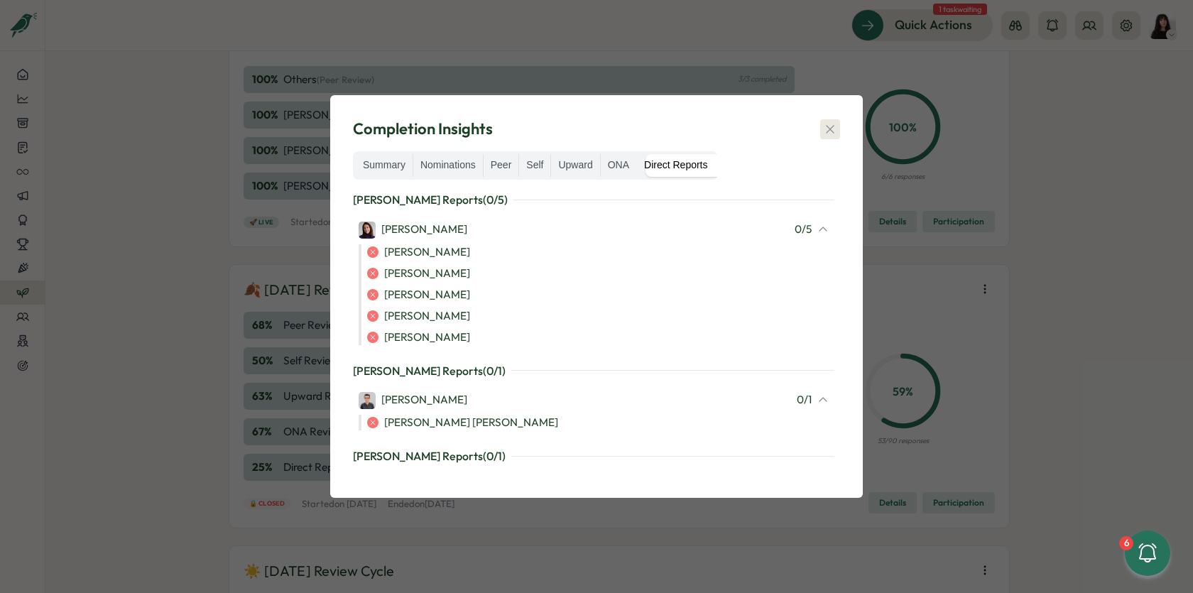
click at [825, 122] on icon "button" at bounding box center [830, 129] width 14 height 14
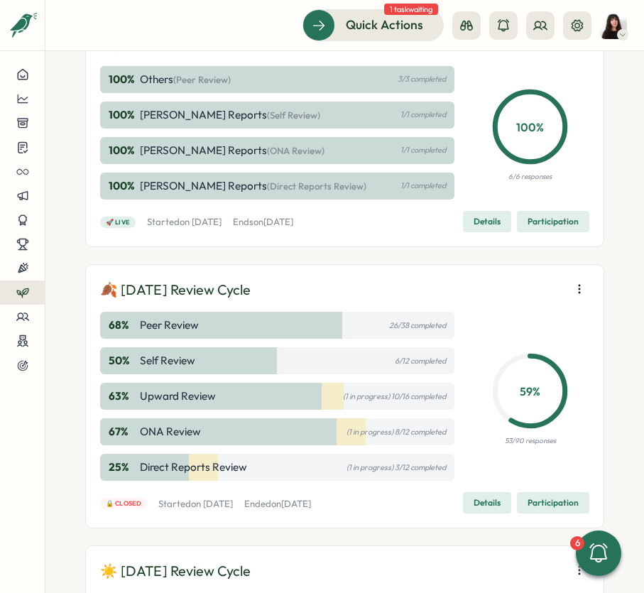
click at [579, 296] on icon "button" at bounding box center [579, 289] width 14 height 14
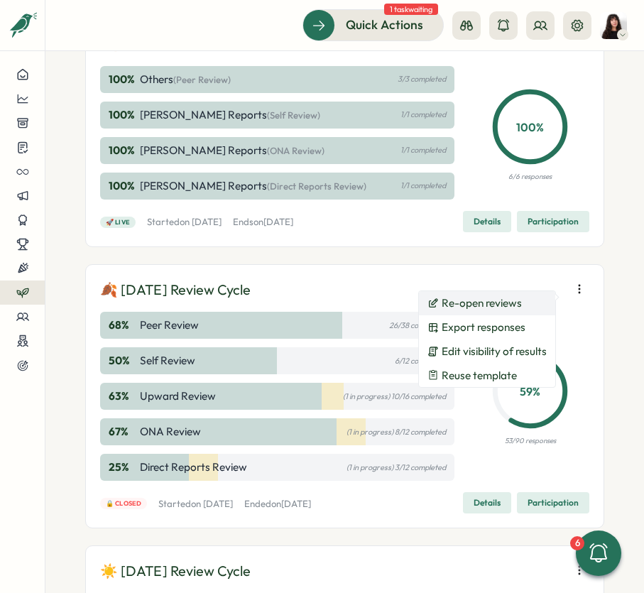
click at [503, 307] on span "Re-open reviews" at bounding box center [482, 303] width 80 height 13
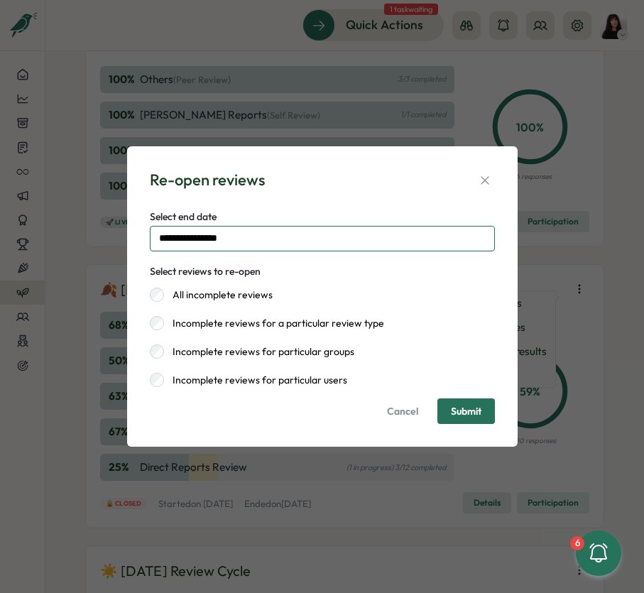
click at [208, 236] on input "**********" at bounding box center [322, 239] width 345 height 26
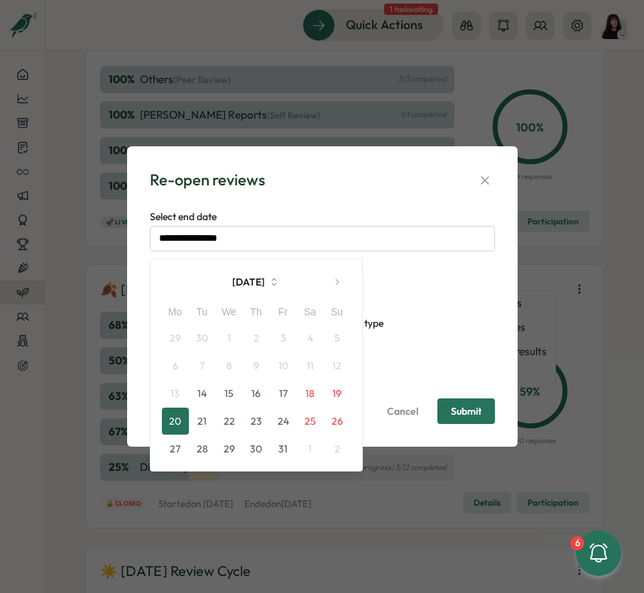
click at [288, 395] on button "17" at bounding box center [283, 393] width 27 height 27
type input "**********"
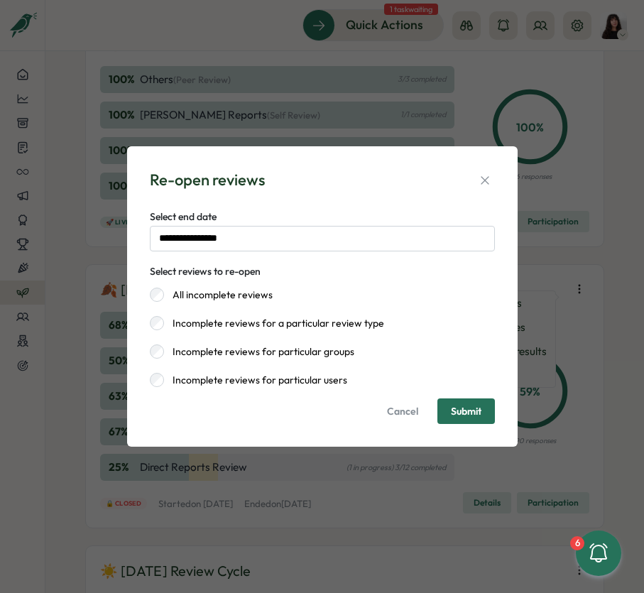
click at [454, 412] on span "Submit" at bounding box center [466, 411] width 31 height 10
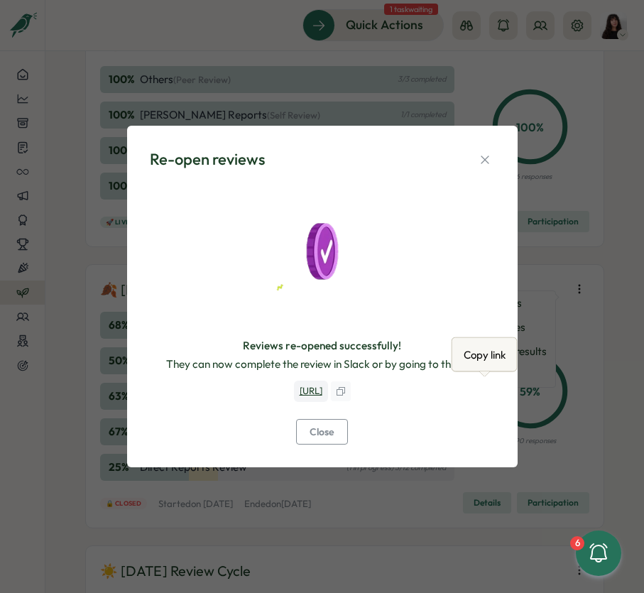
click at [346, 393] on icon "button" at bounding box center [340, 391] width 11 height 11
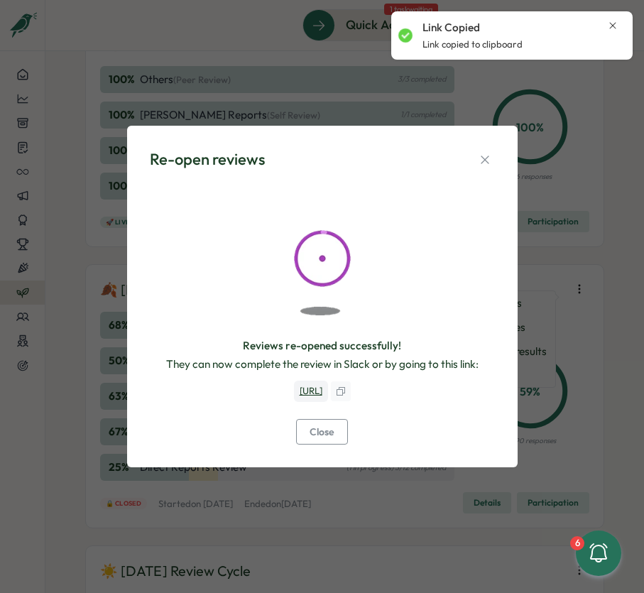
click at [316, 443] on span "Close" at bounding box center [322, 432] width 25 height 24
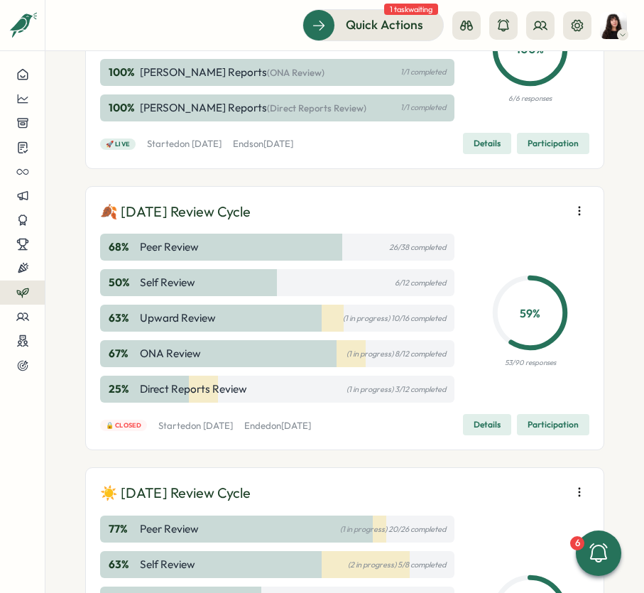
scroll to position [966, 0]
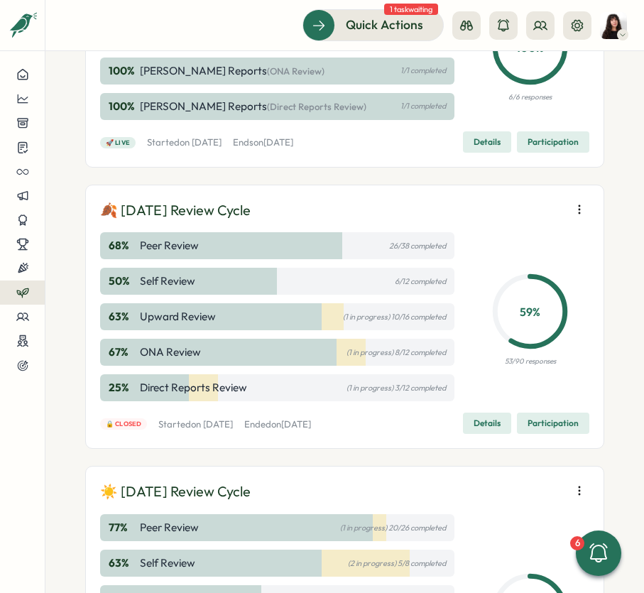
click at [137, 234] on div "🍂 September 2025 Review Cycle 68 % Peer Review 26/38 completed 50 % Self Review…" at bounding box center [344, 317] width 489 height 235
click at [551, 433] on span "Participation" at bounding box center [553, 423] width 51 height 20
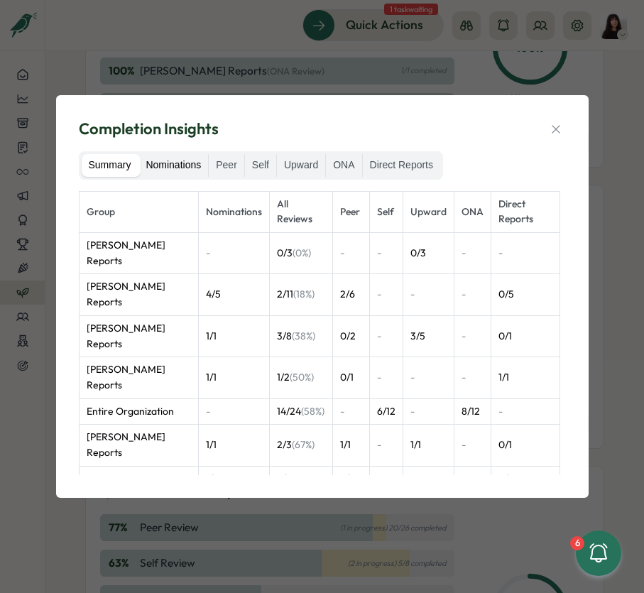
click at [177, 167] on label "Nominations" at bounding box center [173, 165] width 70 height 23
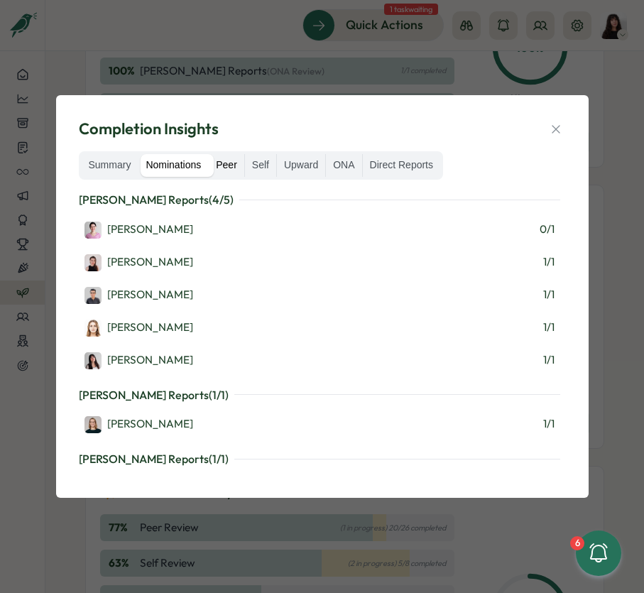
click at [233, 167] on label "Peer" at bounding box center [226, 165] width 35 height 23
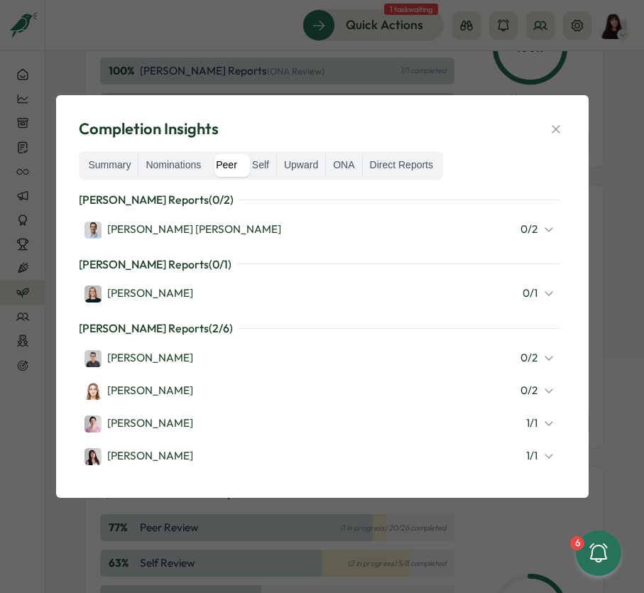
click at [268, 222] on div "Deniz Basak Dogan 0 / 2" at bounding box center [319, 229] width 470 height 18
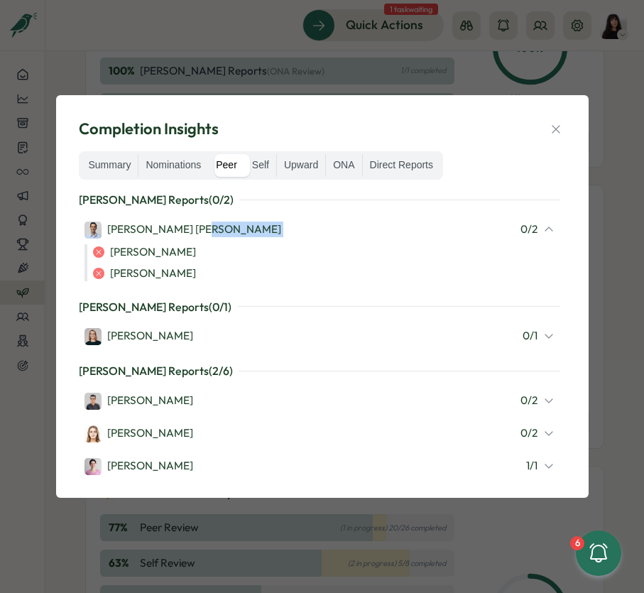
click at [268, 222] on div "Deniz Basak Dogan 0 / 2" at bounding box center [319, 229] width 470 height 18
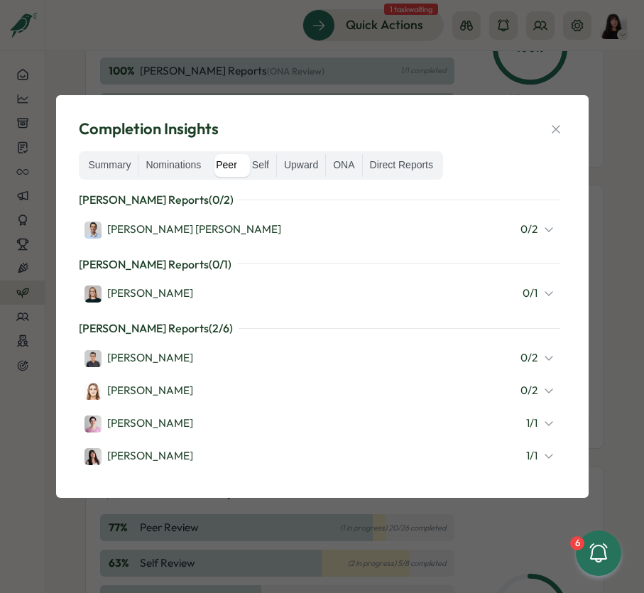
click at [236, 295] on div "Kerstin Manninger 0 / 1" at bounding box center [319, 293] width 470 height 18
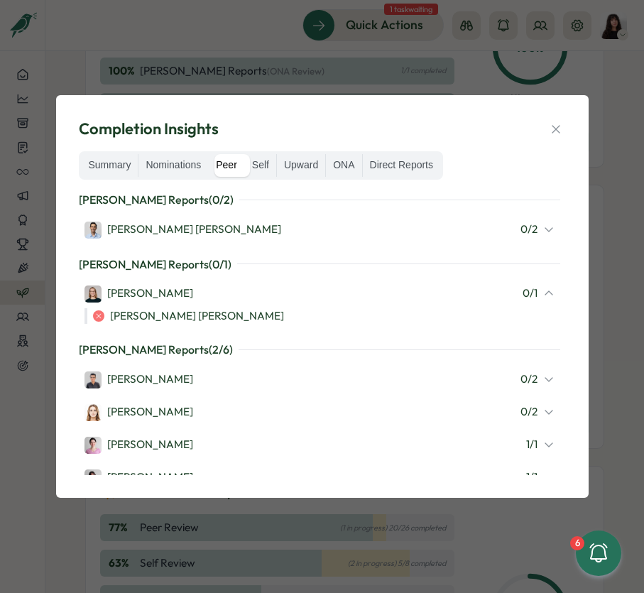
click at [236, 295] on div "Kerstin Manninger 0 / 1" at bounding box center [319, 293] width 470 height 18
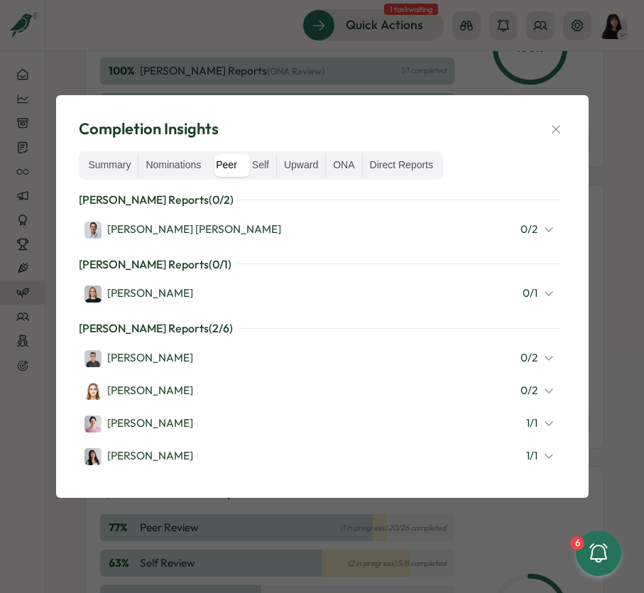
click at [236, 295] on div "Kerstin Manninger 0 / 1" at bounding box center [319, 293] width 470 height 18
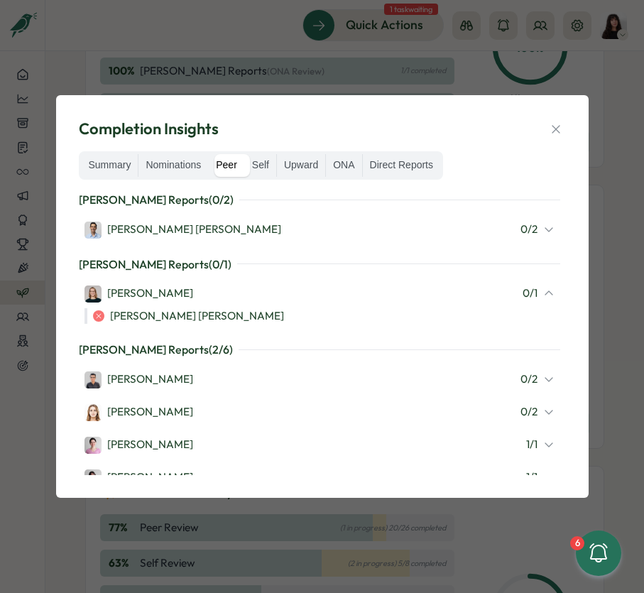
click at [236, 295] on div "Kerstin Manninger 0 / 1" at bounding box center [319, 293] width 470 height 18
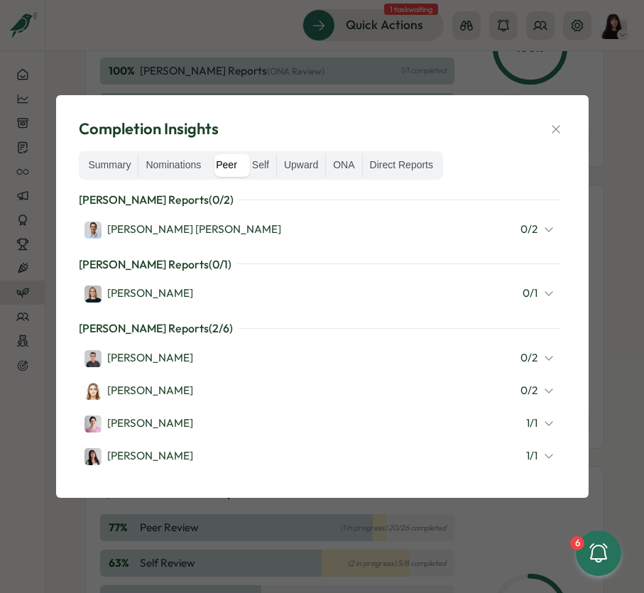
click at [170, 356] on div "Hasan Naqvi 0 / 2" at bounding box center [319, 358] width 470 height 18
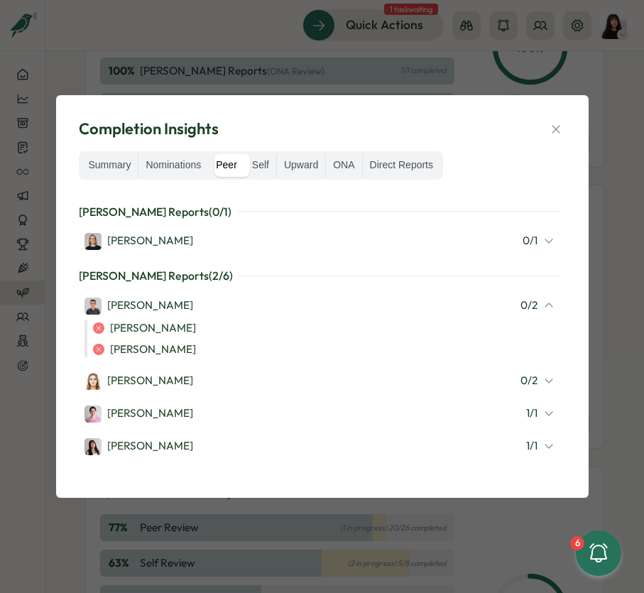
scroll to position [54, 0]
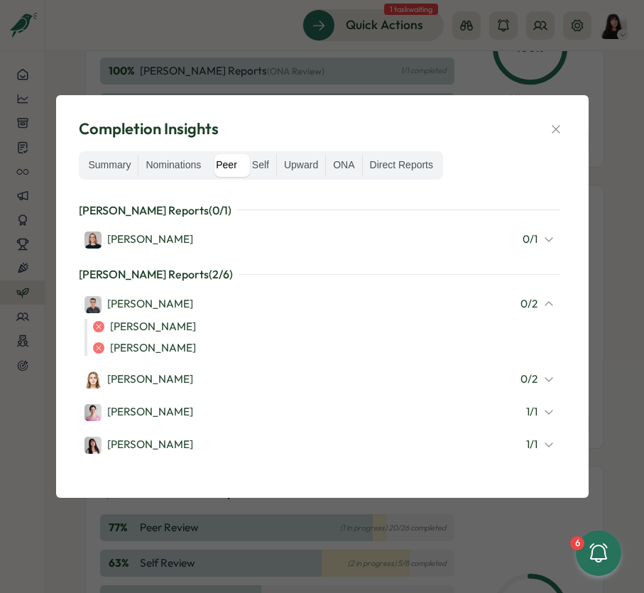
click at [155, 377] on div "Friederike Giese" at bounding box center [138, 379] width 109 height 17
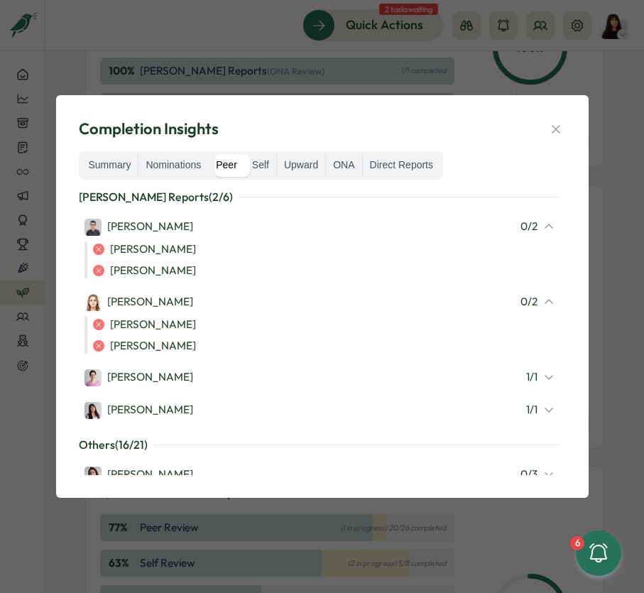
scroll to position [146, 0]
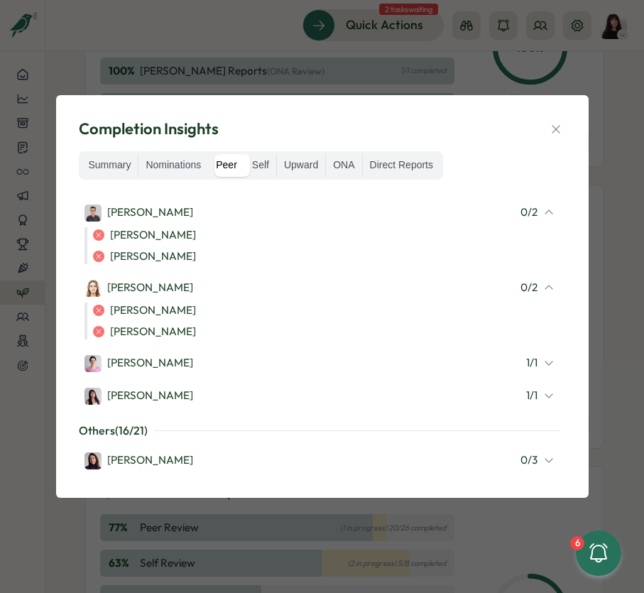
click at [543, 366] on icon at bounding box center [548, 362] width 11 height 11
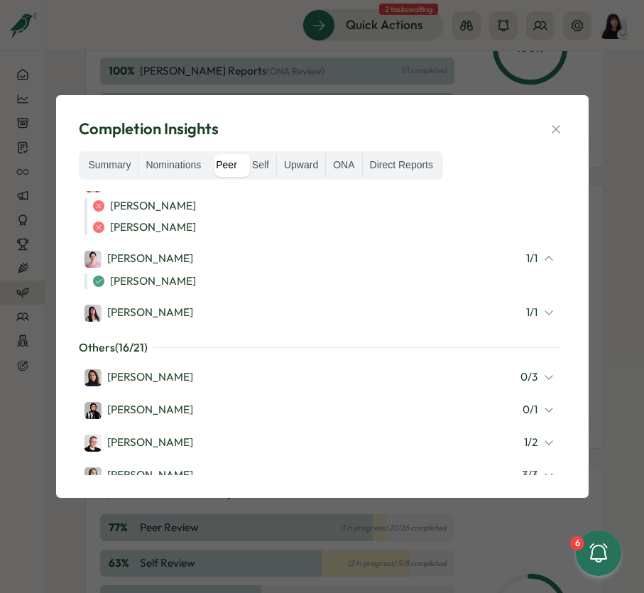
scroll to position [256, 0]
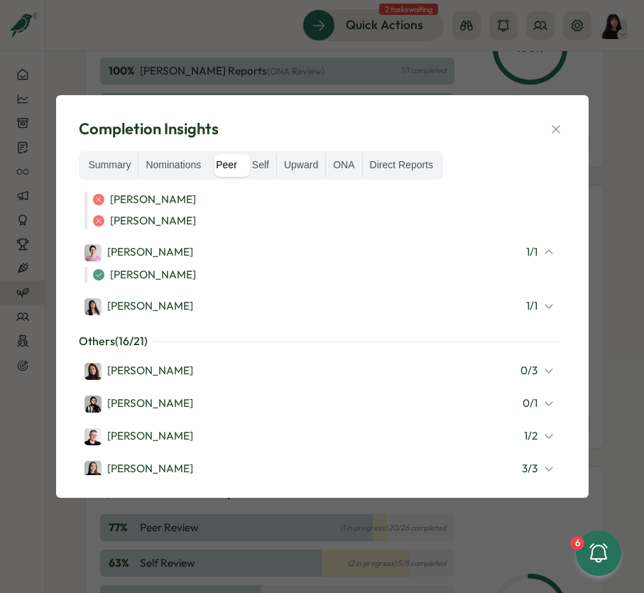
click at [538, 376] on div "0 / 3" at bounding box center [537, 371] width 34 height 16
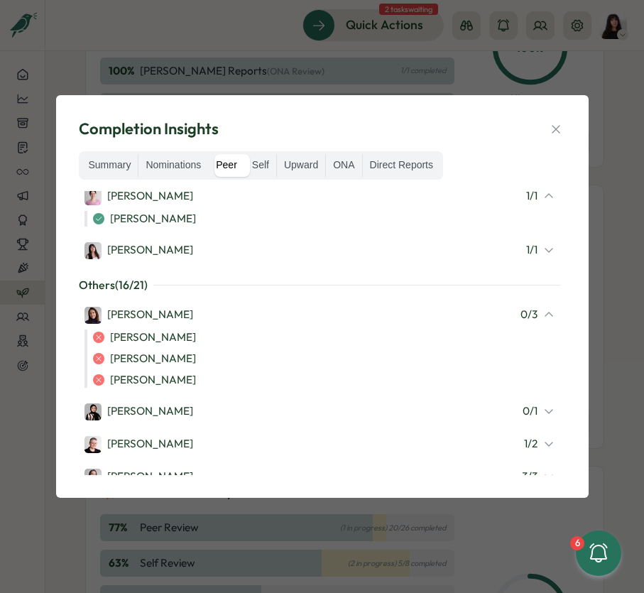
scroll to position [322, 0]
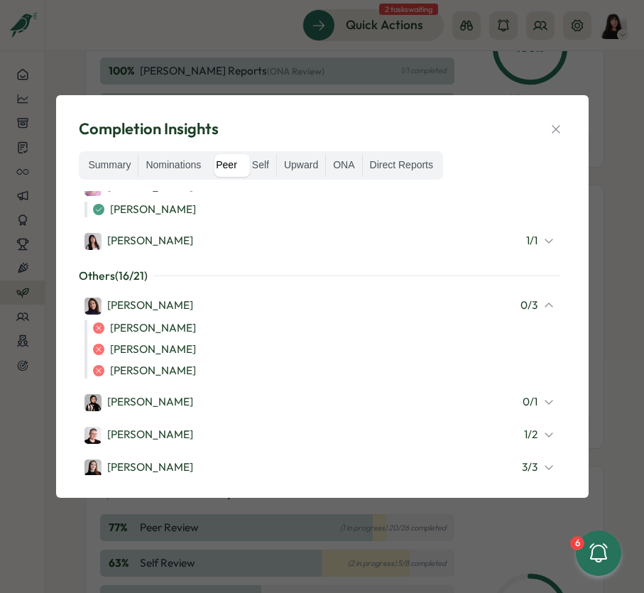
click at [167, 400] on div "Sana Naqvi 0 / 1" at bounding box center [319, 402] width 470 height 18
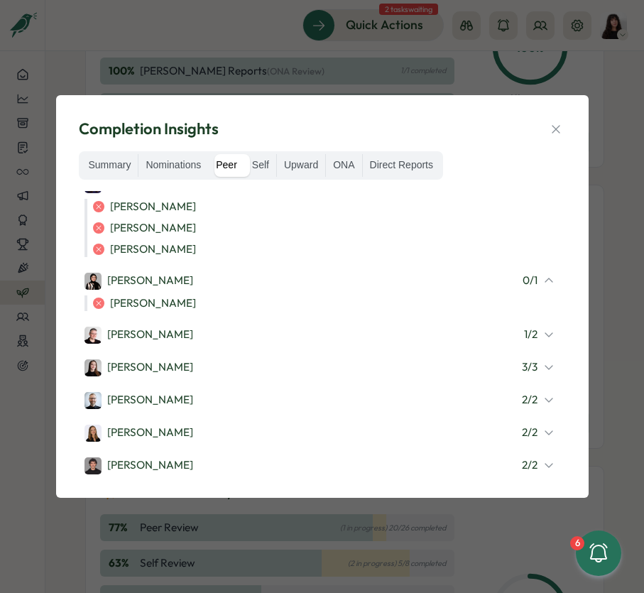
scroll to position [449, 0]
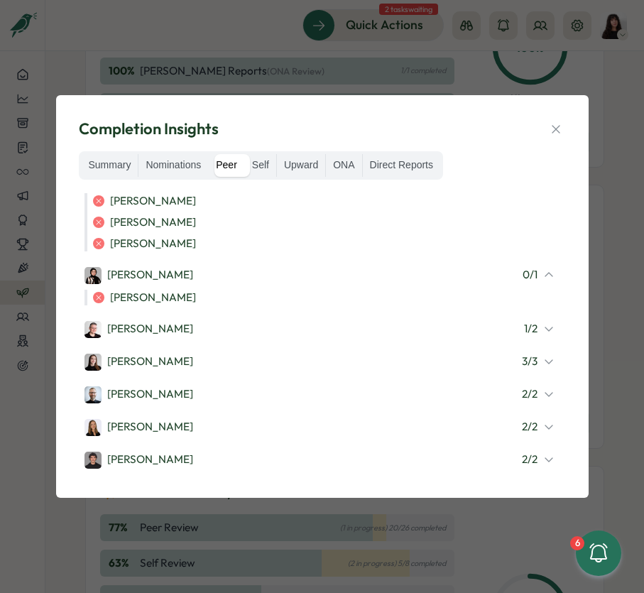
click at [177, 329] on div "Almudena Bernardos" at bounding box center [138, 329] width 109 height 17
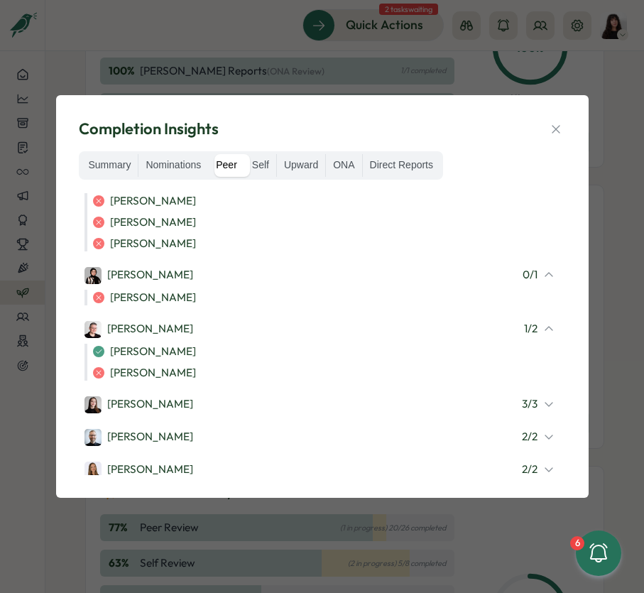
click at [543, 398] on icon at bounding box center [548, 403] width 11 height 11
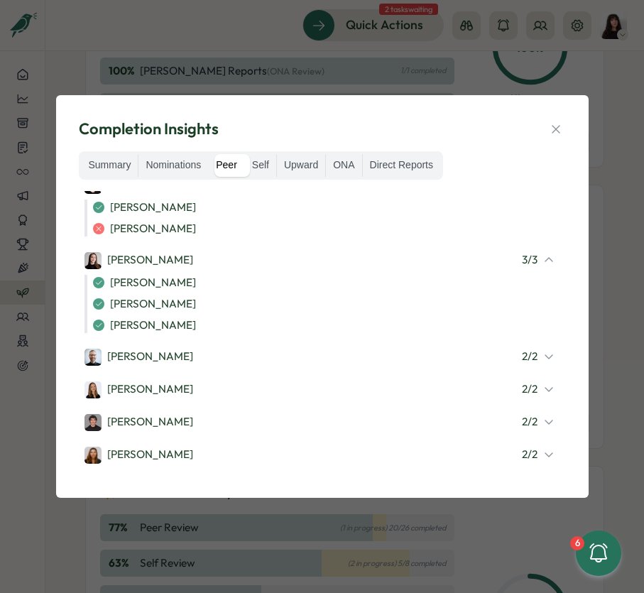
scroll to position [679, 0]
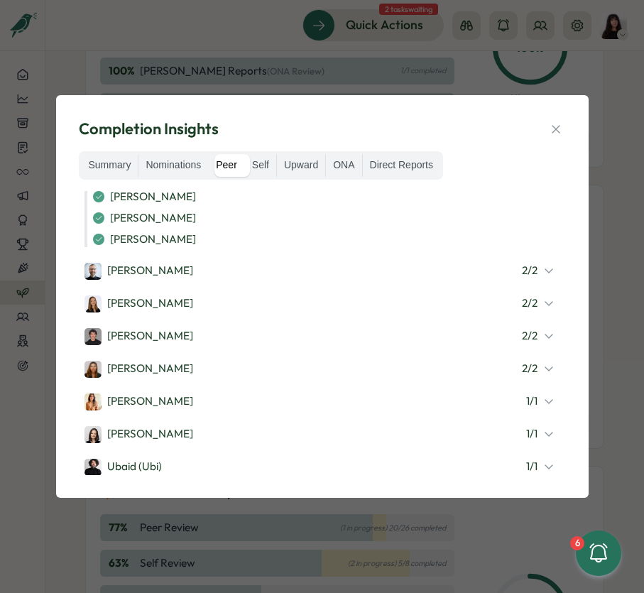
click at [549, 268] on div "Michael Johannes 2 / 2" at bounding box center [319, 271] width 481 height 30
click at [545, 400] on icon at bounding box center [548, 402] width 7 height 4
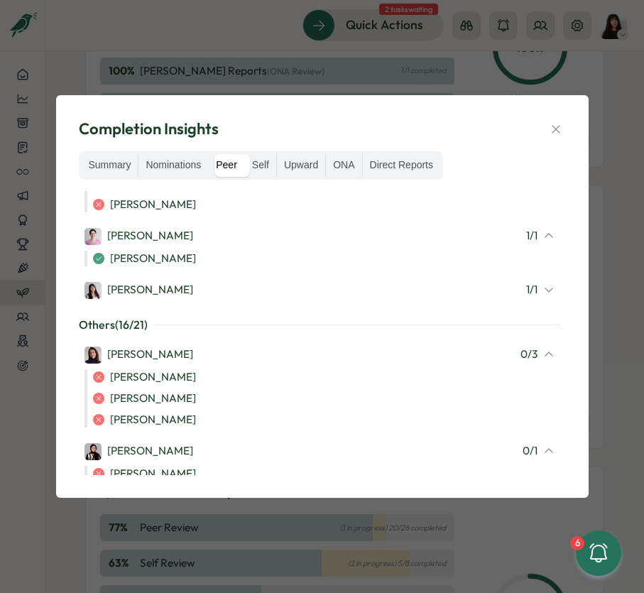
scroll to position [0, 0]
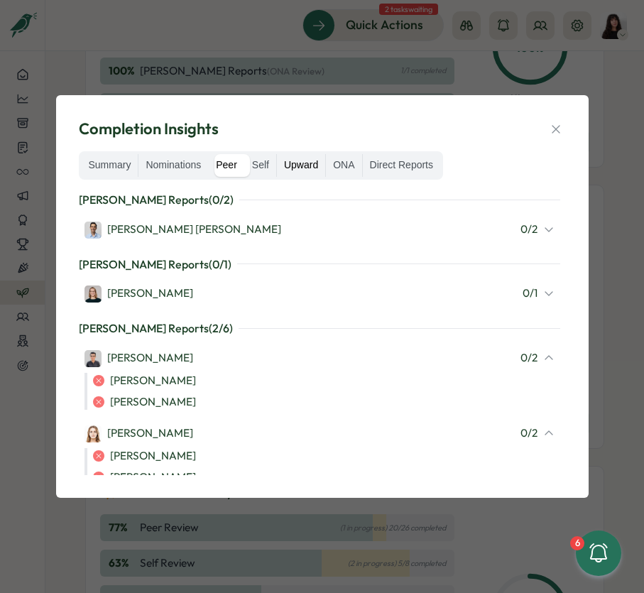
click at [300, 166] on label "Upward" at bounding box center [301, 165] width 48 height 23
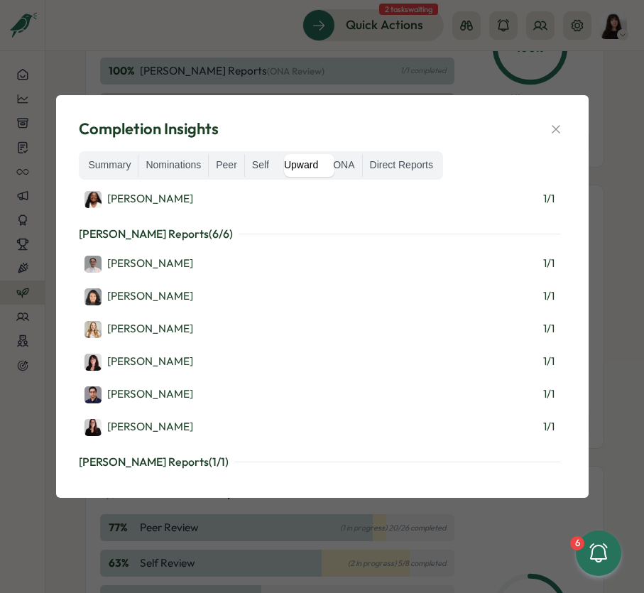
scroll to position [381, 0]
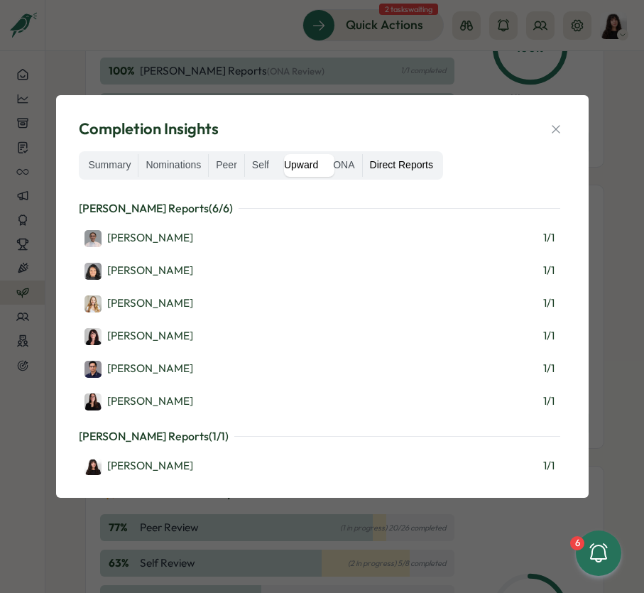
click at [392, 168] on label "Direct Reports" at bounding box center [401, 165] width 77 height 23
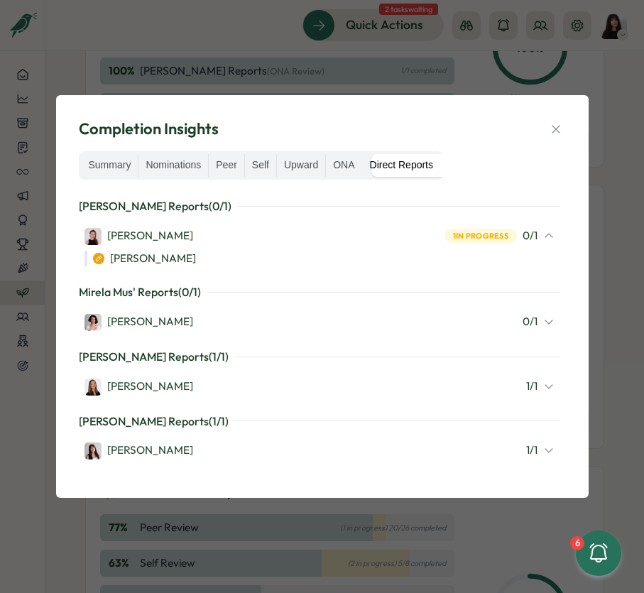
scroll to position [260, 0]
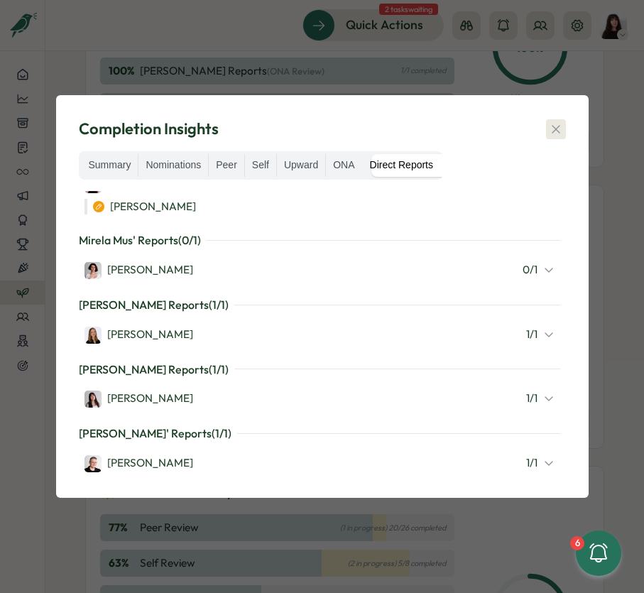
click at [552, 128] on icon "button" at bounding box center [556, 129] width 14 height 14
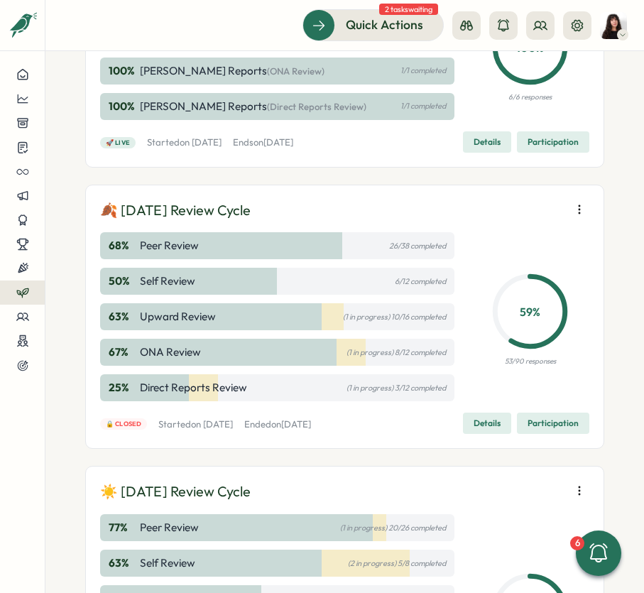
click at [513, 383] on div "59 % 53/90 responses" at bounding box center [530, 316] width 118 height 169
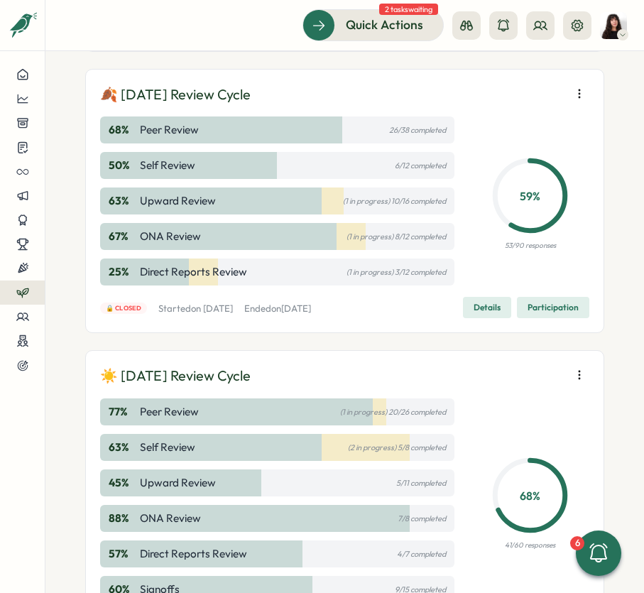
scroll to position [1061, 0]
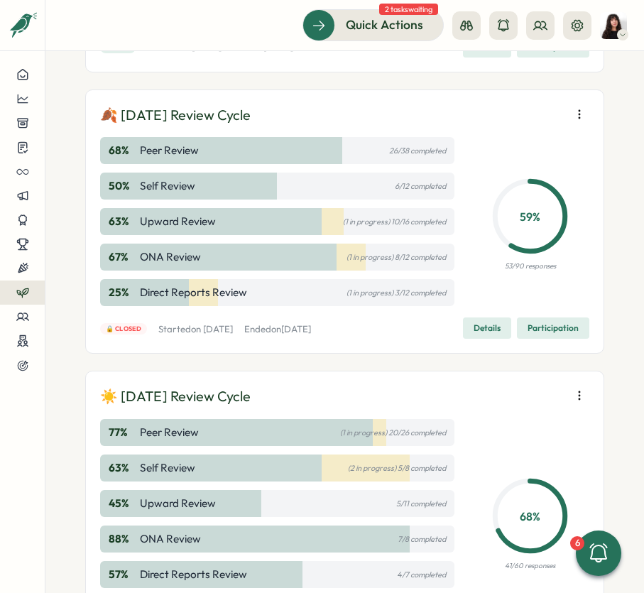
click at [575, 121] on icon "button" at bounding box center [579, 114] width 14 height 14
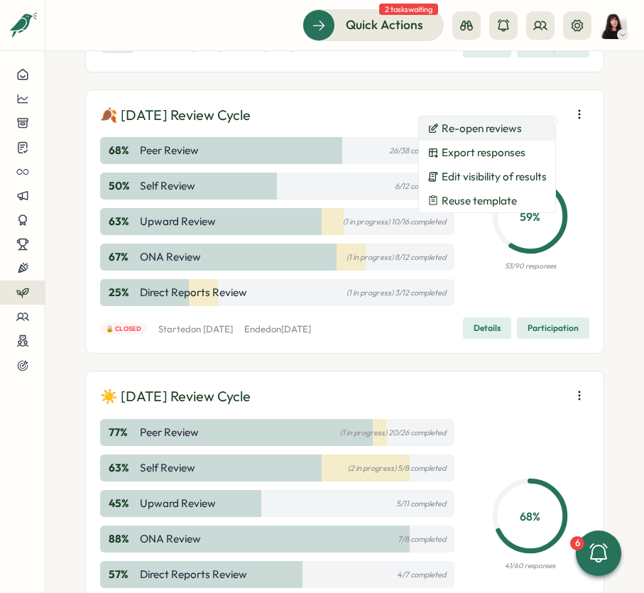
click at [517, 136] on button "Re-open reviews" at bounding box center [487, 128] width 136 height 24
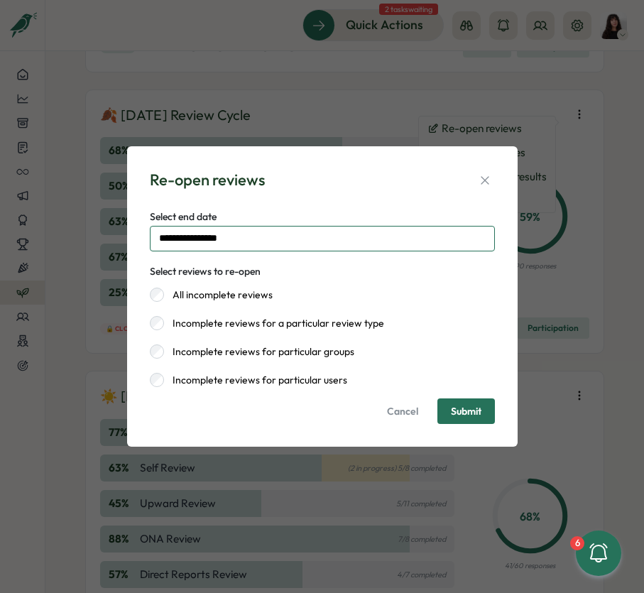
click at [280, 241] on input "**********" at bounding box center [322, 239] width 345 height 26
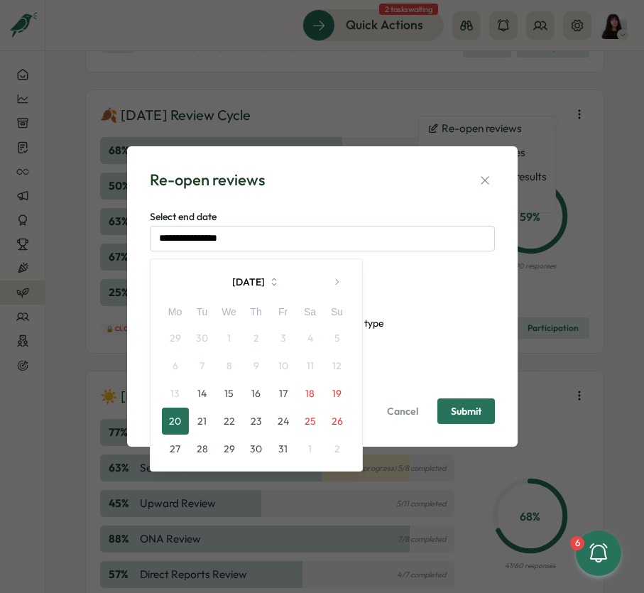
click at [286, 427] on button "24" at bounding box center [283, 421] width 27 height 27
type input "**********"
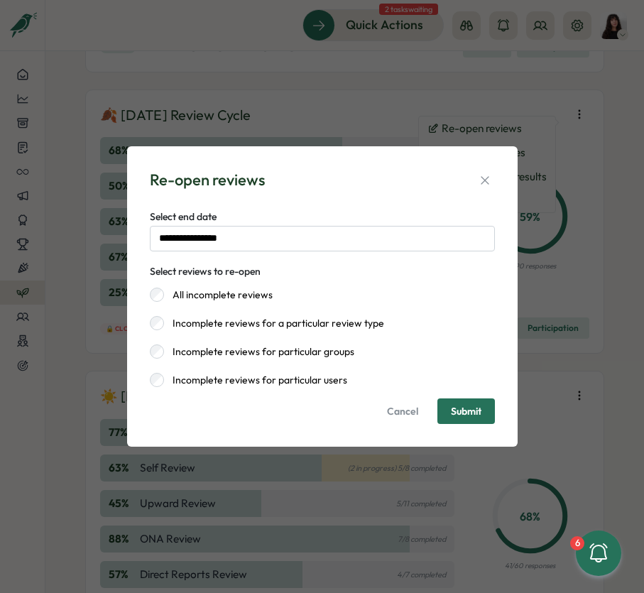
click at [474, 410] on span "Submit" at bounding box center [466, 411] width 31 height 10
click at [412, 410] on span "Cancel" at bounding box center [402, 411] width 31 height 24
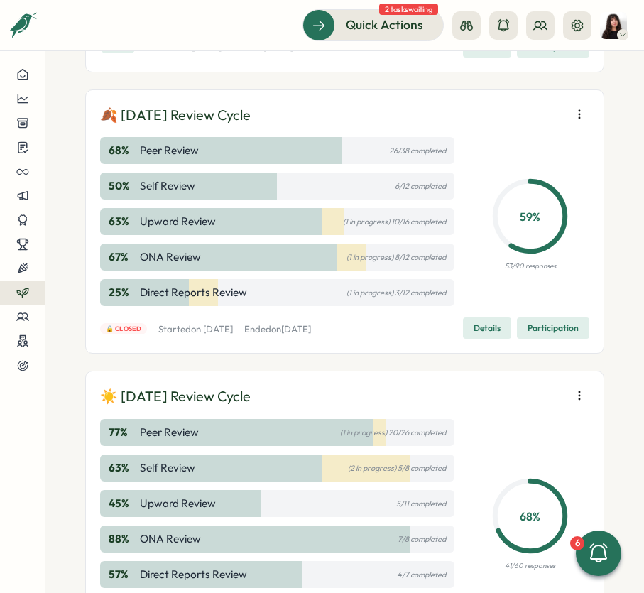
click at [580, 121] on icon "button" at bounding box center [579, 114] width 14 height 14
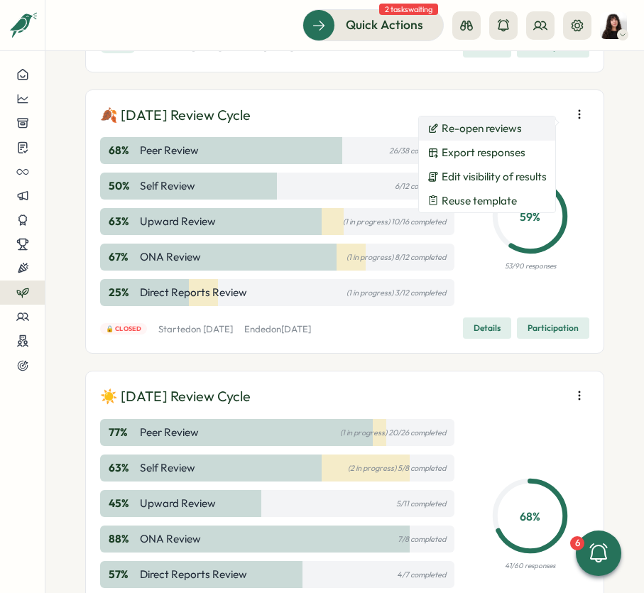
click at [503, 134] on span "Re-open reviews" at bounding box center [482, 128] width 80 height 13
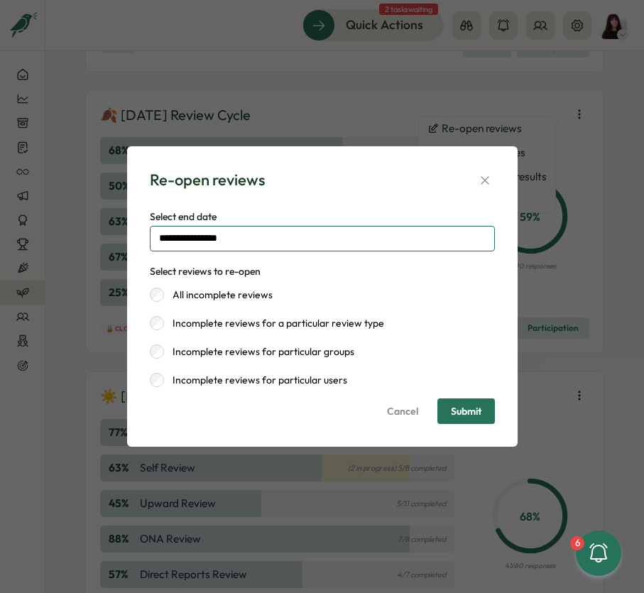
click at [296, 234] on input "**********" at bounding box center [322, 239] width 345 height 26
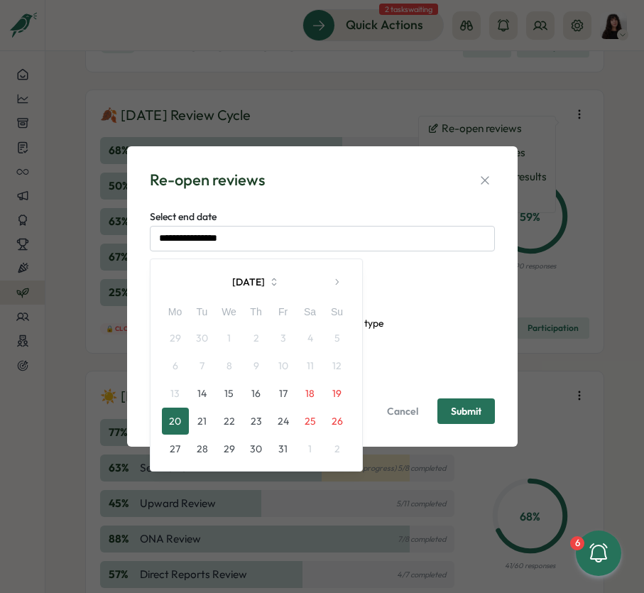
click at [285, 419] on button "24" at bounding box center [283, 421] width 27 height 27
type input "**********"
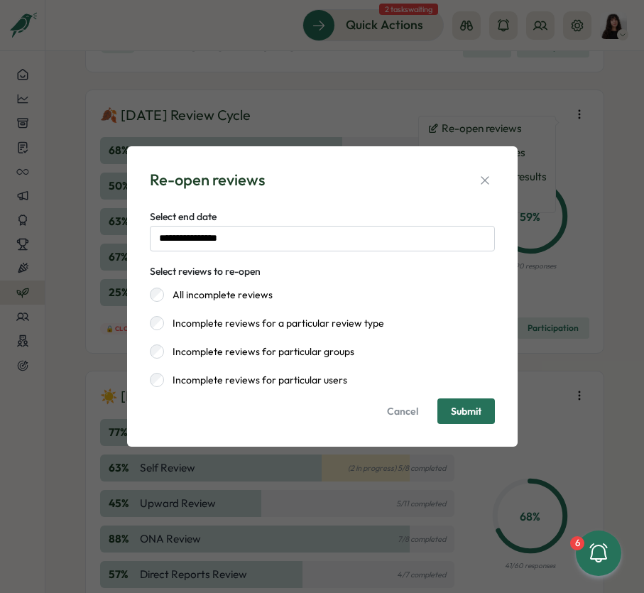
click at [478, 417] on span "Submit" at bounding box center [466, 411] width 31 height 24
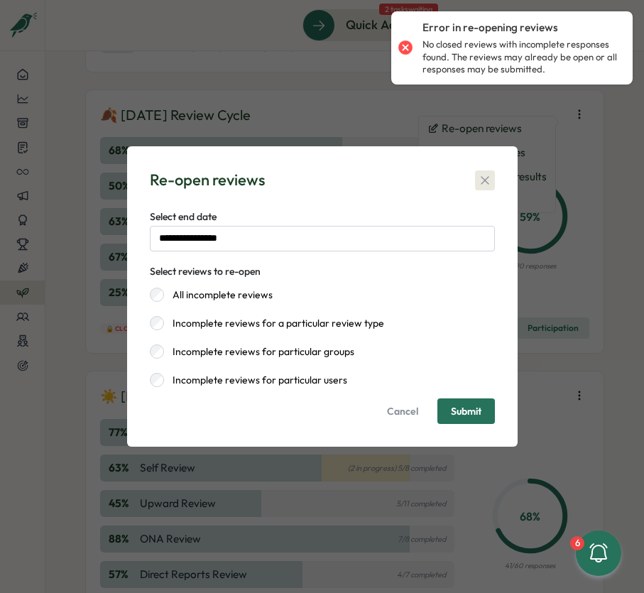
click at [485, 180] on icon "button" at bounding box center [485, 180] width 8 height 8
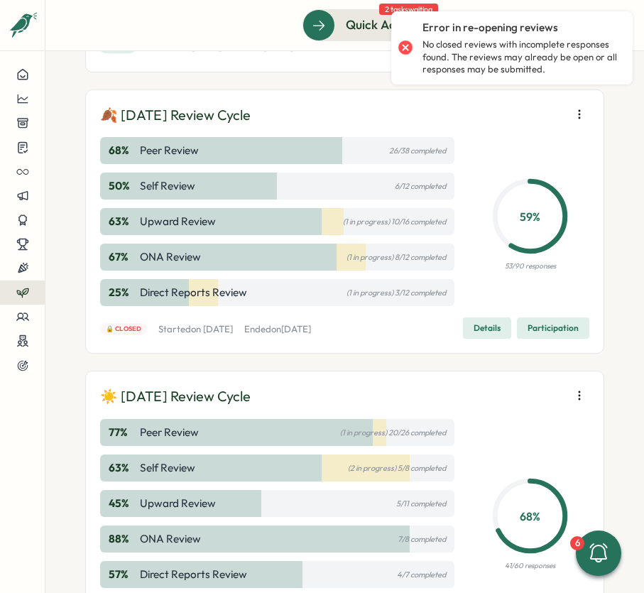
click at [580, 121] on icon "button" at bounding box center [579, 114] width 14 height 14
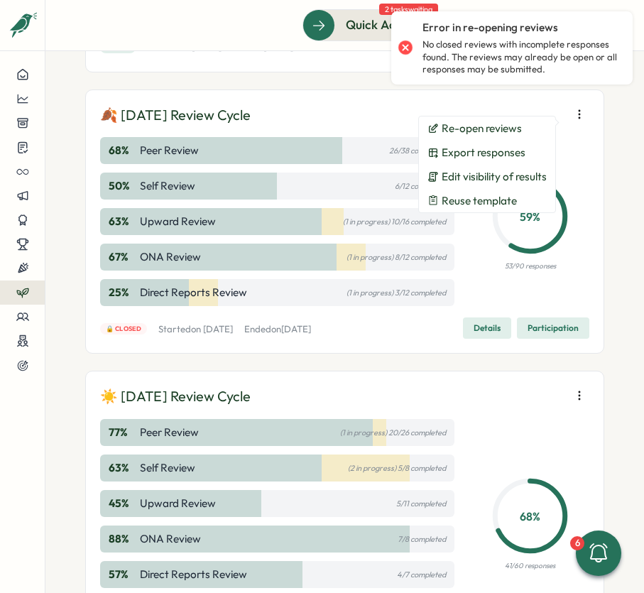
click at [583, 250] on div "59 % 53/90 responses" at bounding box center [530, 221] width 118 height 169
click at [537, 327] on div "🍂 September 2025 Review Cycle 68 % Peer Review 26/38 completed 50 % Self Review…" at bounding box center [344, 221] width 489 height 235
click at [537, 337] on span "Participation" at bounding box center [553, 328] width 51 height 20
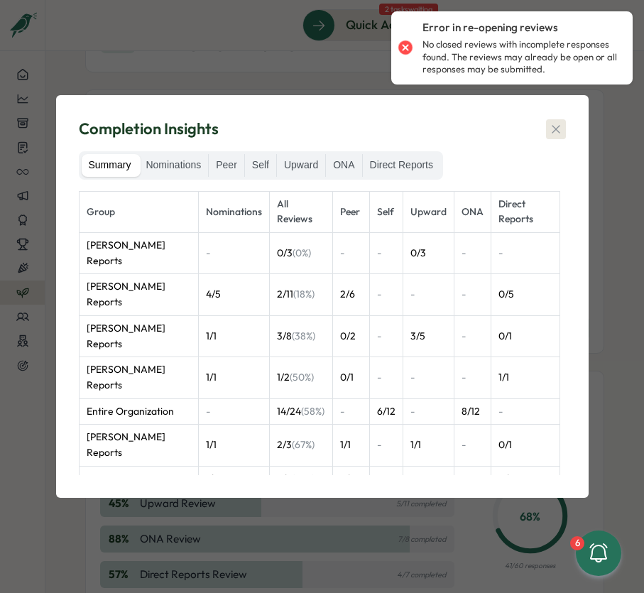
click at [550, 128] on icon "button" at bounding box center [556, 129] width 14 height 14
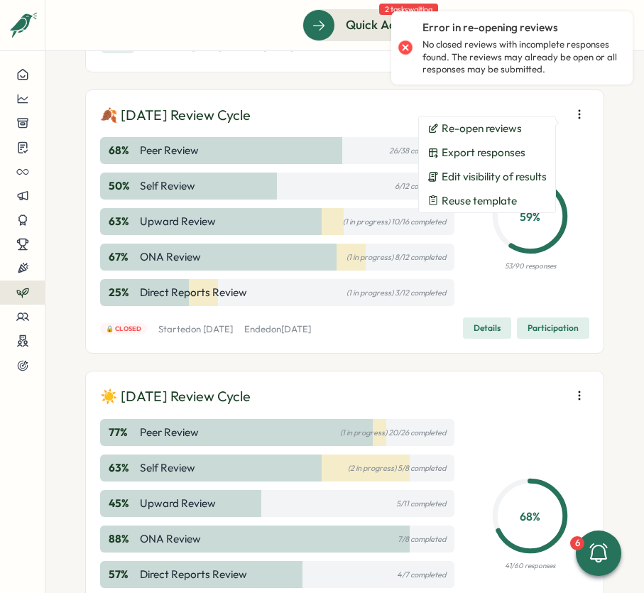
click at [491, 338] on span "Details" at bounding box center [487, 328] width 27 height 20
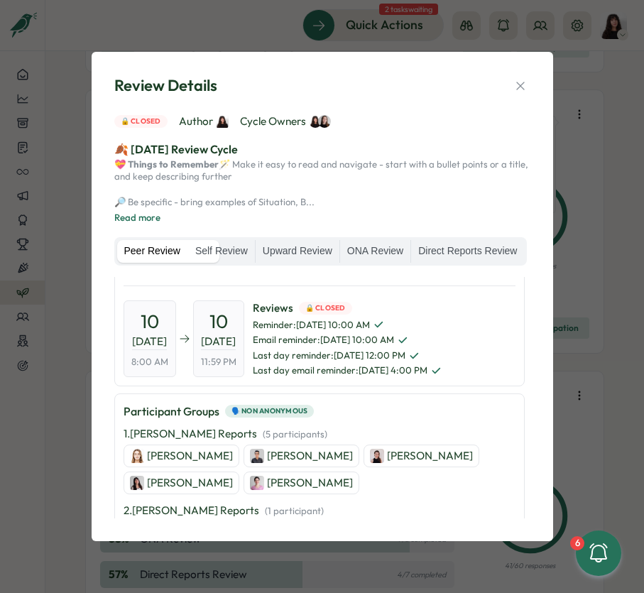
scroll to position [210, 0]
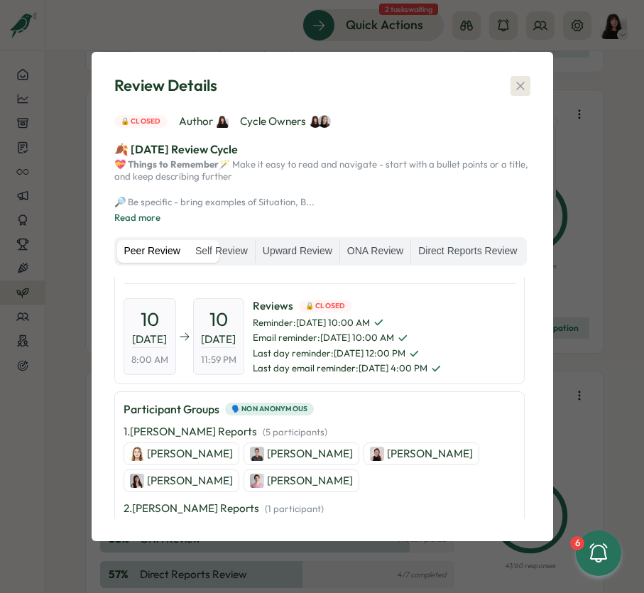
click at [530, 76] on button "button" at bounding box center [520, 86] width 20 height 20
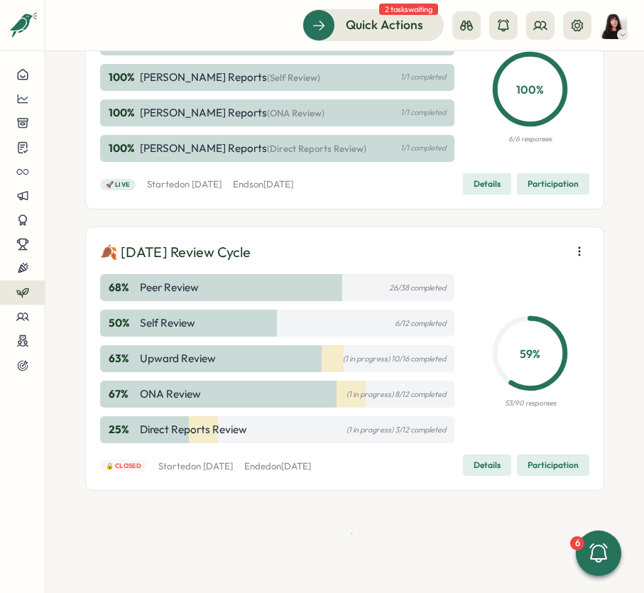
scroll to position [936, 0]
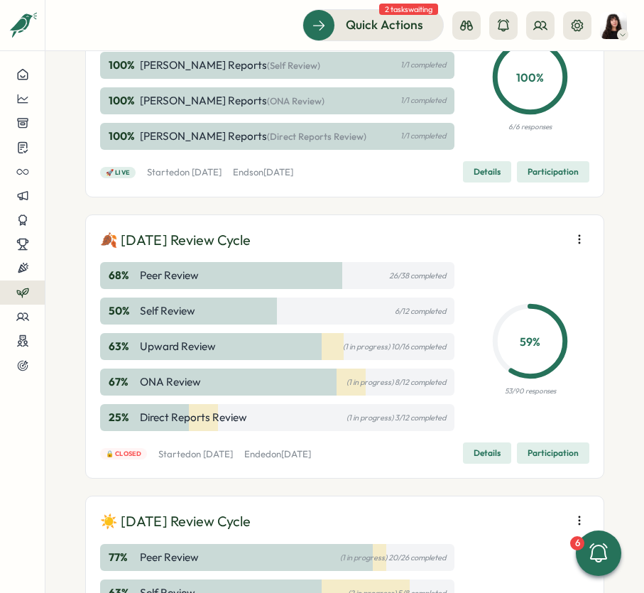
click at [572, 242] on button "button" at bounding box center [579, 239] width 20 height 20
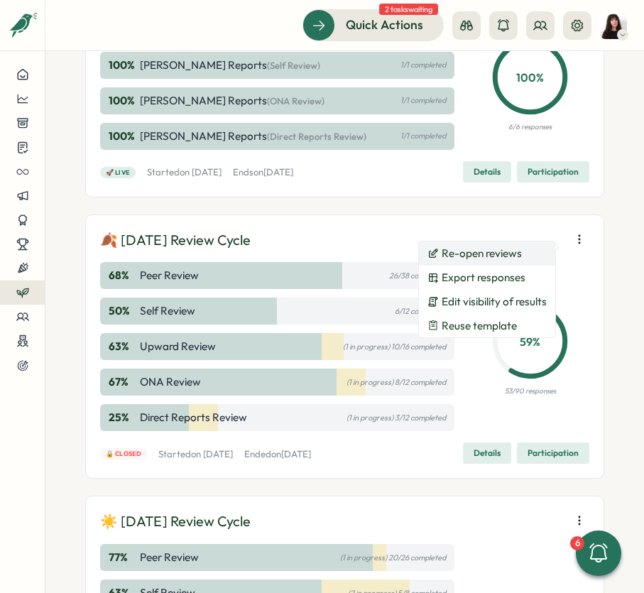
click at [512, 260] on span "Re-open reviews" at bounding box center [482, 253] width 80 height 13
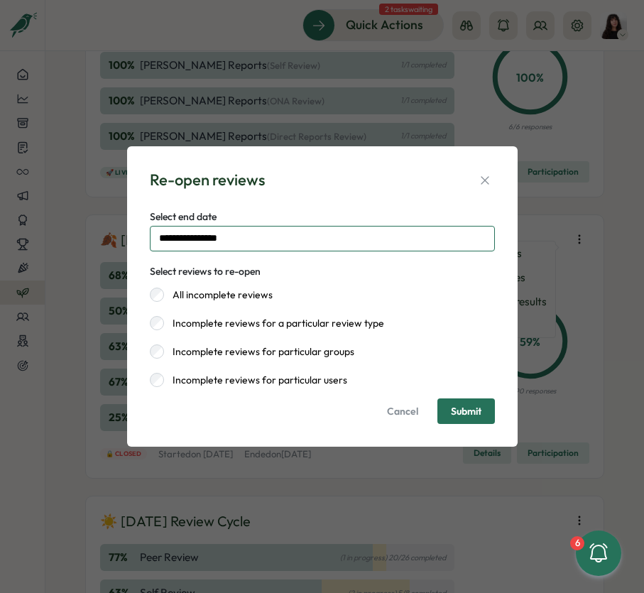
click at [310, 238] on input "**********" at bounding box center [322, 239] width 345 height 26
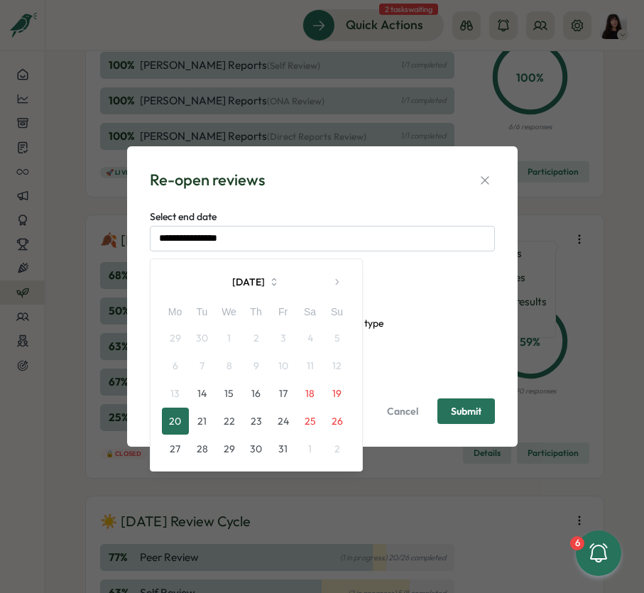
click at [285, 425] on button "24" at bounding box center [283, 421] width 27 height 27
type input "**********"
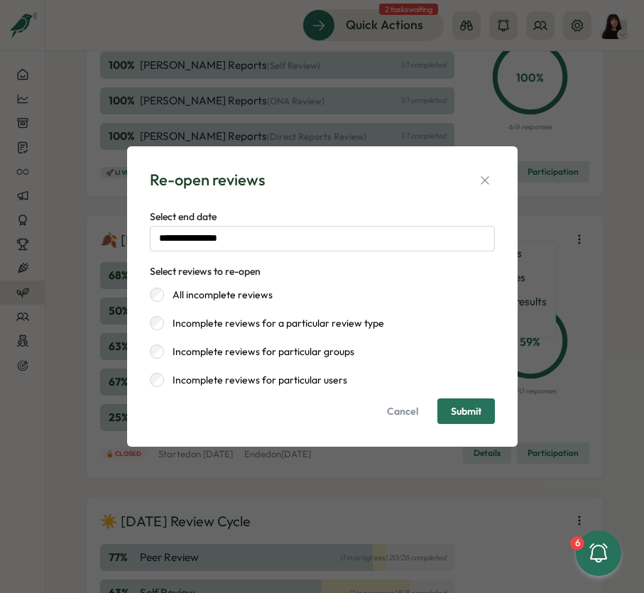
click at [464, 403] on span "Submit" at bounding box center [466, 411] width 31 height 24
click at [459, 412] on span "Submit" at bounding box center [466, 411] width 31 height 10
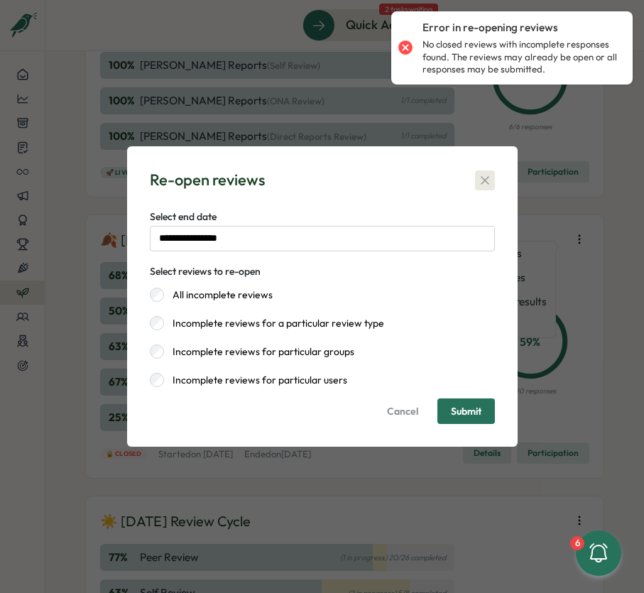
click at [481, 181] on icon "button" at bounding box center [485, 180] width 14 height 14
